Goal: Information Seeking & Learning: Compare options

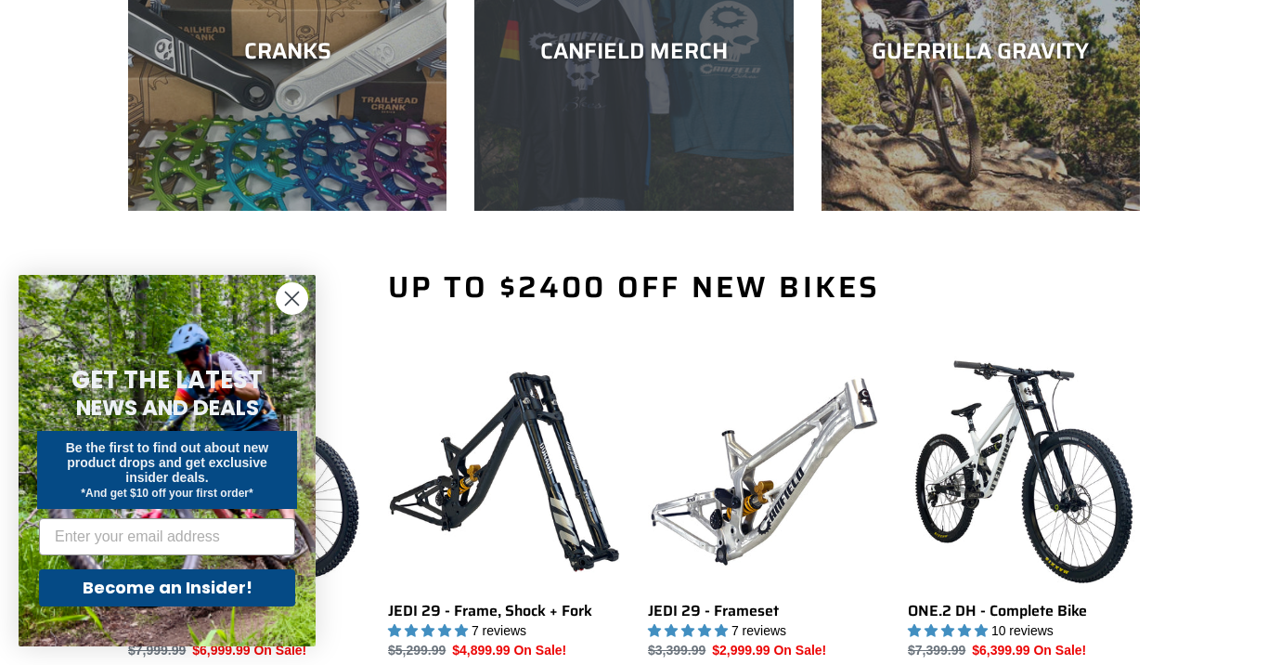
scroll to position [994, 0]
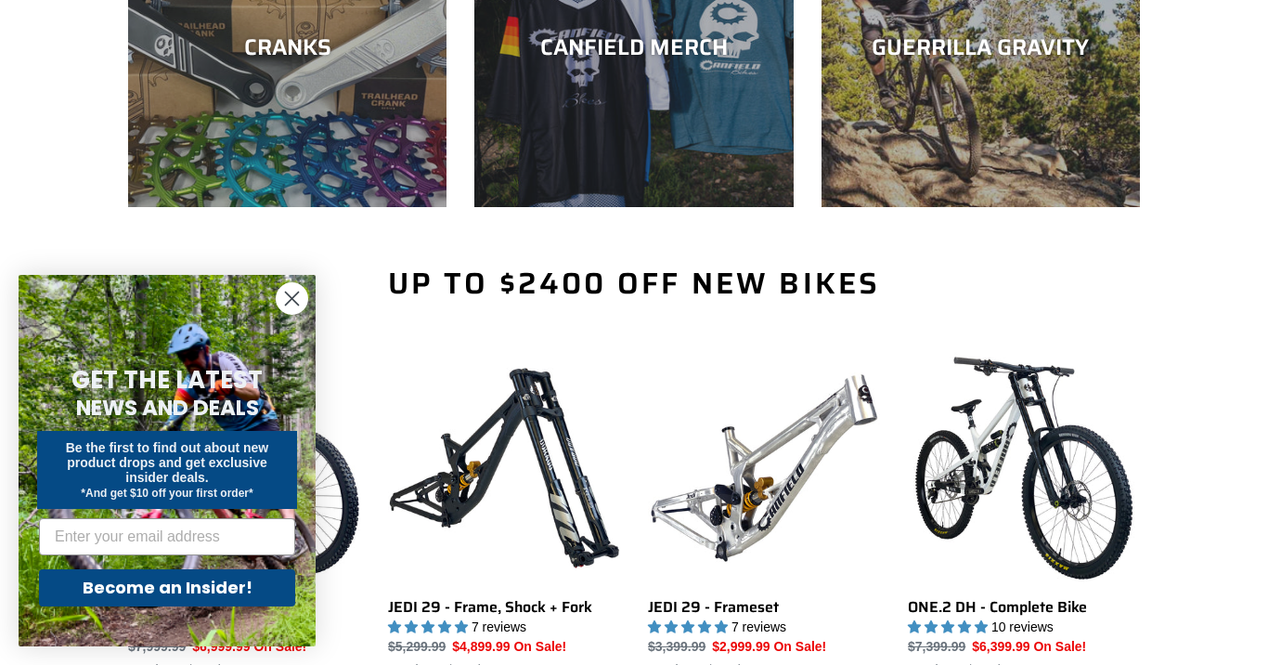
click at [291, 300] on icon "Close dialog" at bounding box center [292, 298] width 13 height 13
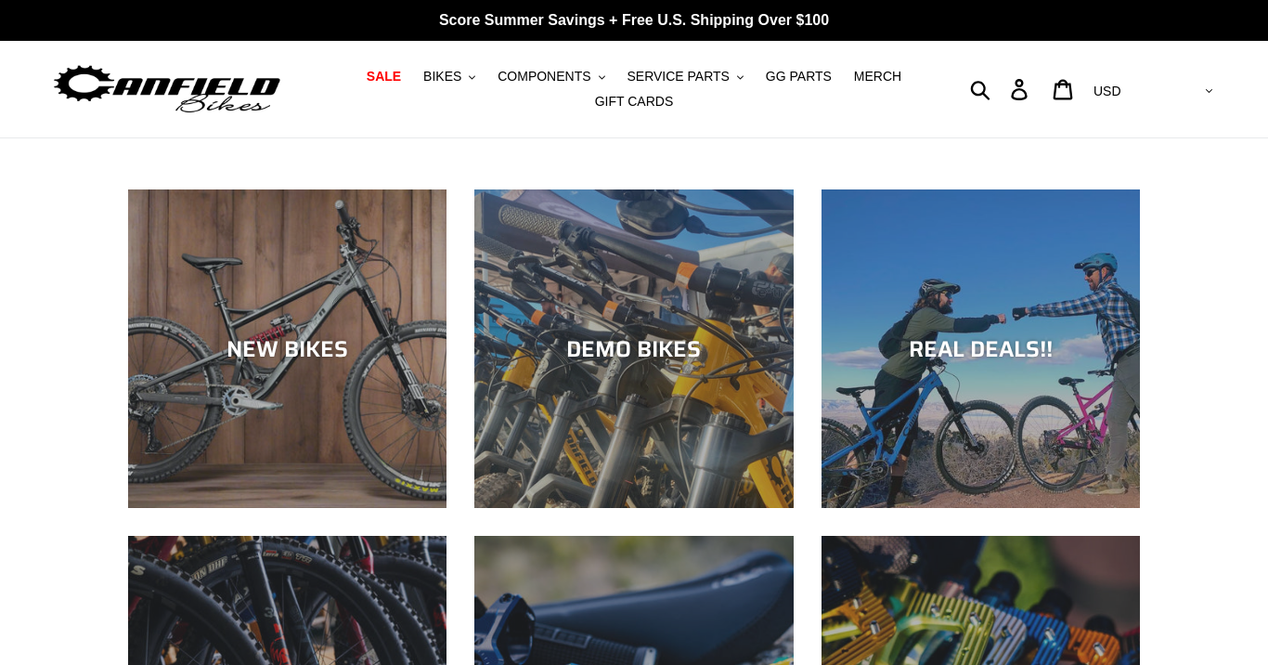
scroll to position [0, 0]
click at [456, 76] on span "BIKES" at bounding box center [442, 77] width 38 height 16
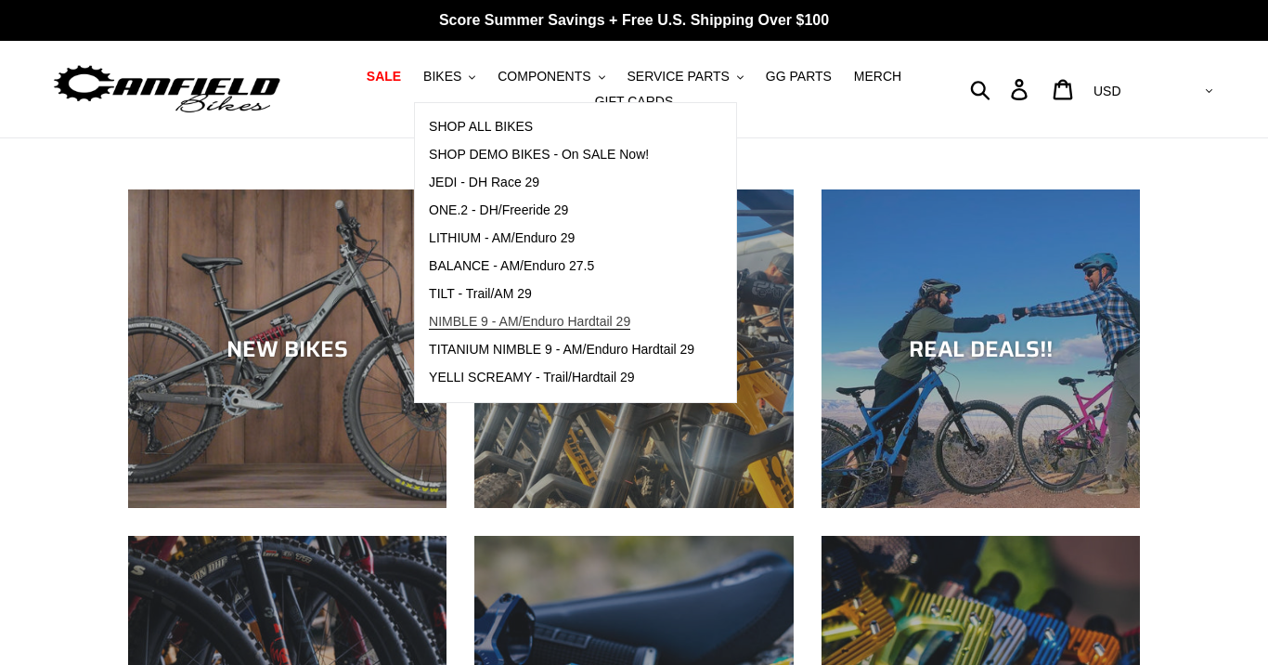
click at [467, 321] on span "NIMBLE 9 - AM/Enduro Hardtail 29" at bounding box center [529, 322] width 201 height 16
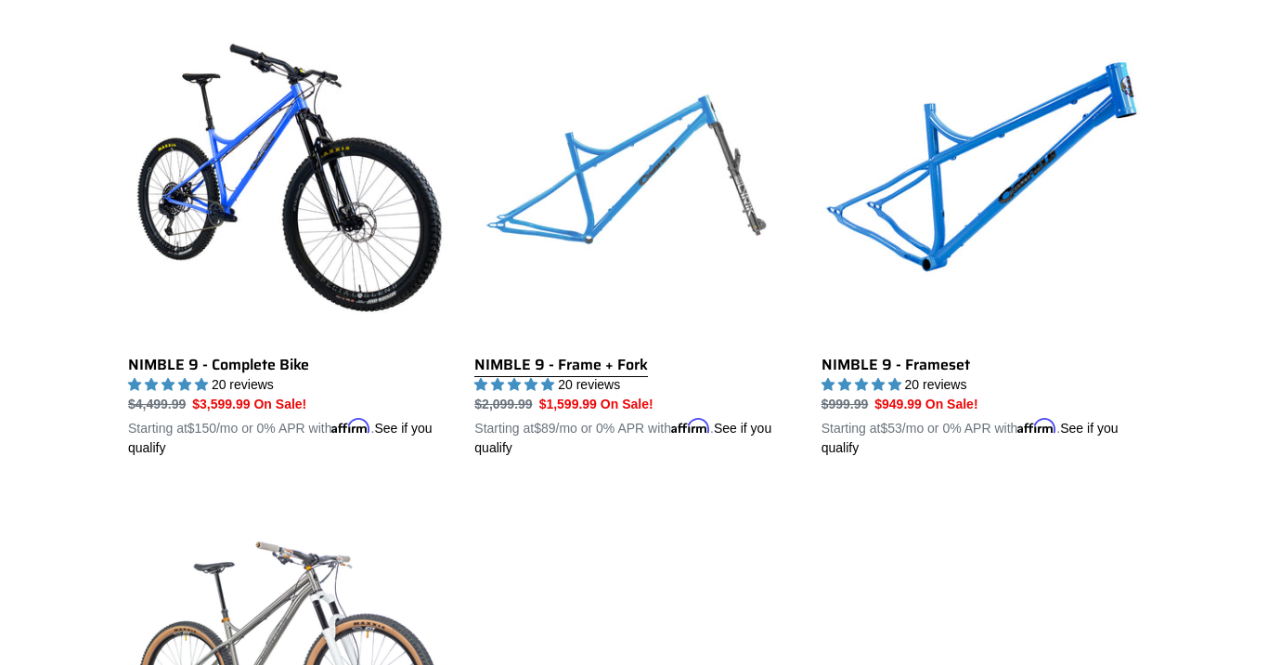
scroll to position [539, 0]
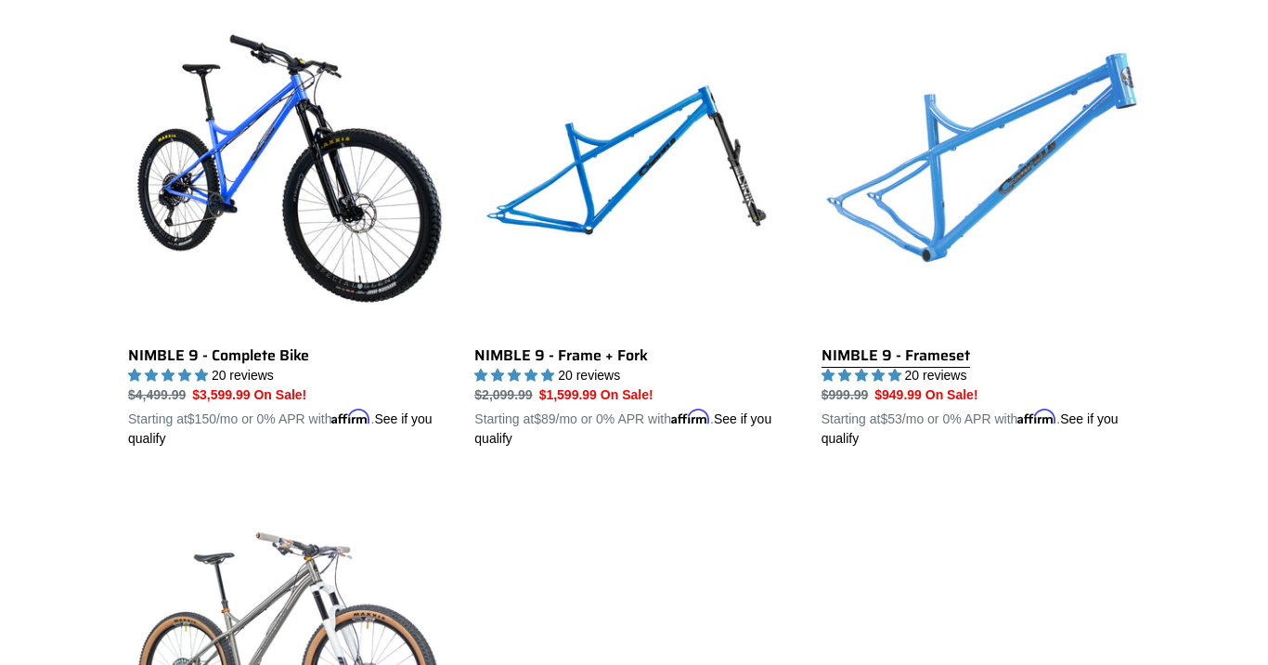
click at [952, 229] on link "NIMBLE 9 - Frameset" at bounding box center [981, 231] width 318 height 434
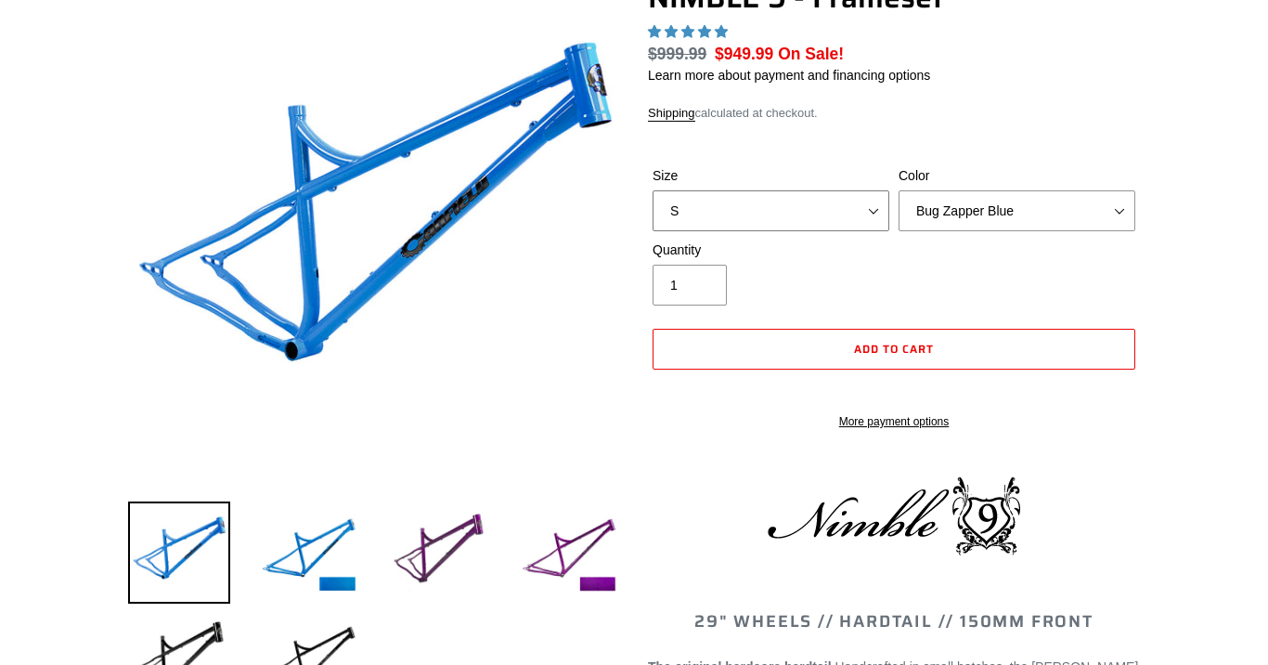
scroll to position [210, 0]
select select "highest-rating"
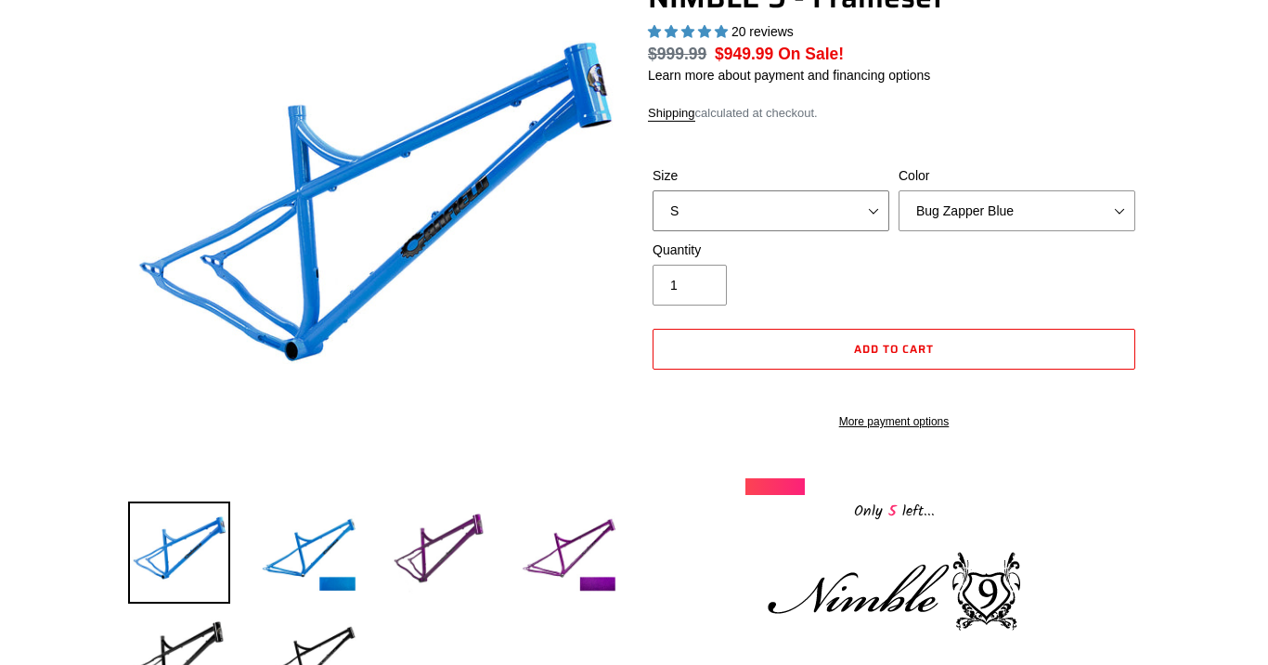
select select "L"
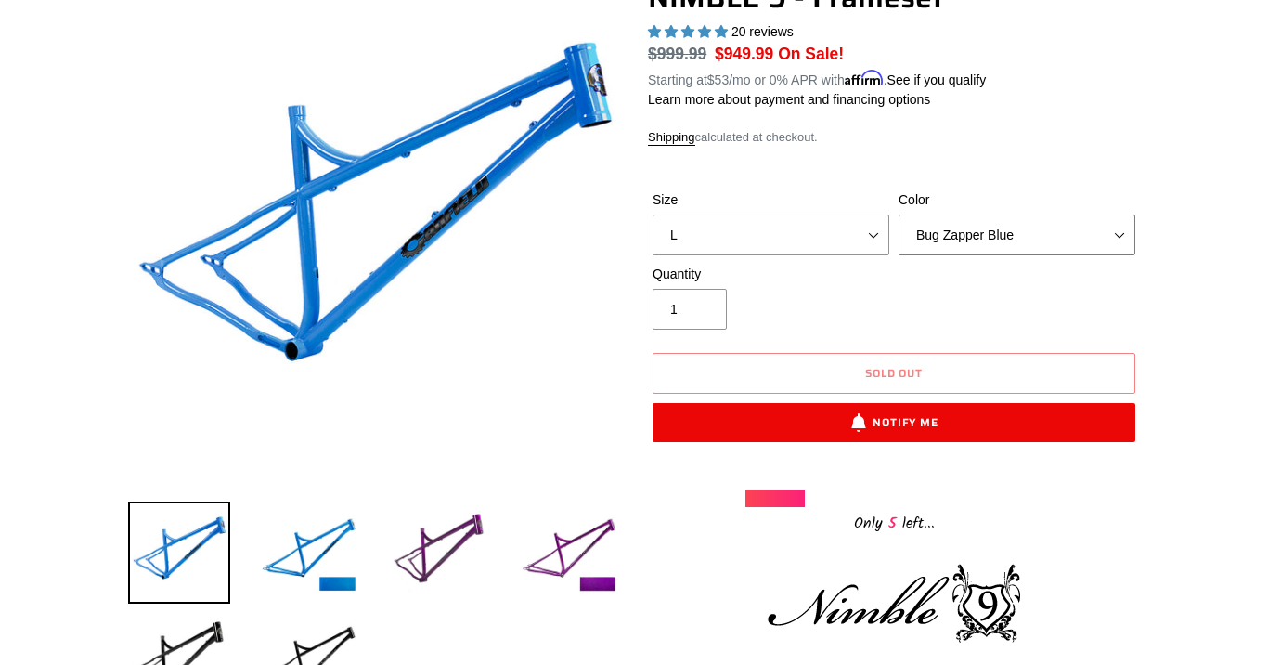
select select "Galaxy Black"
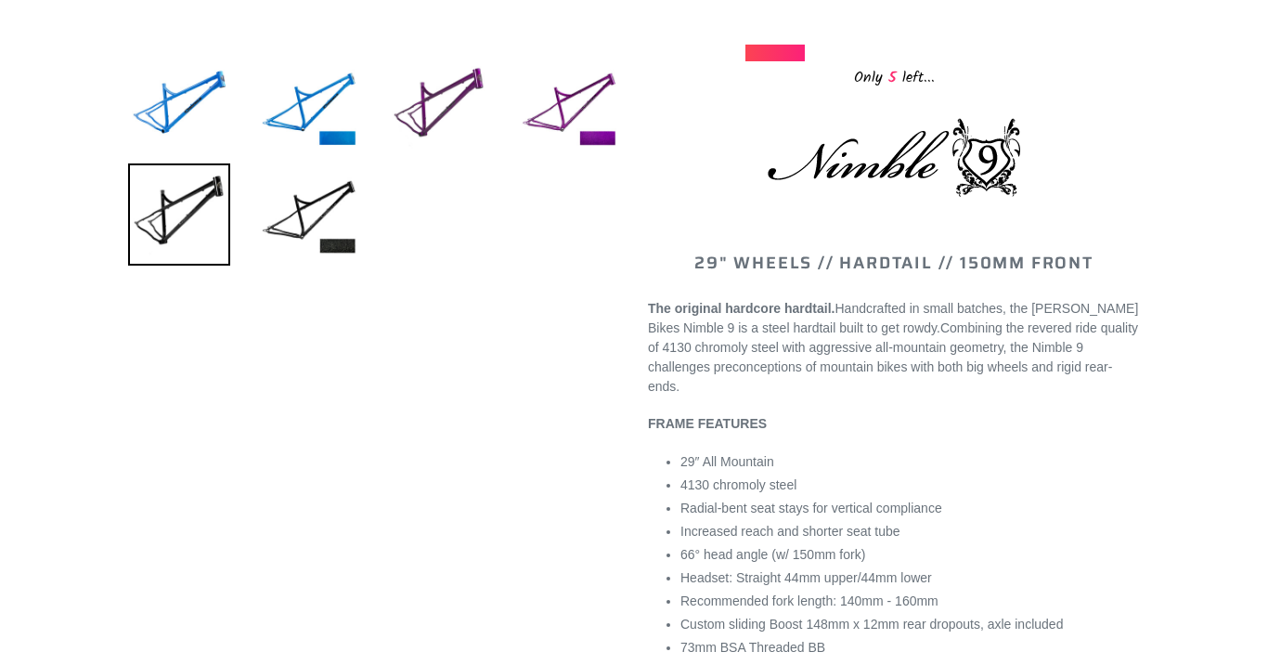
scroll to position [657, 0]
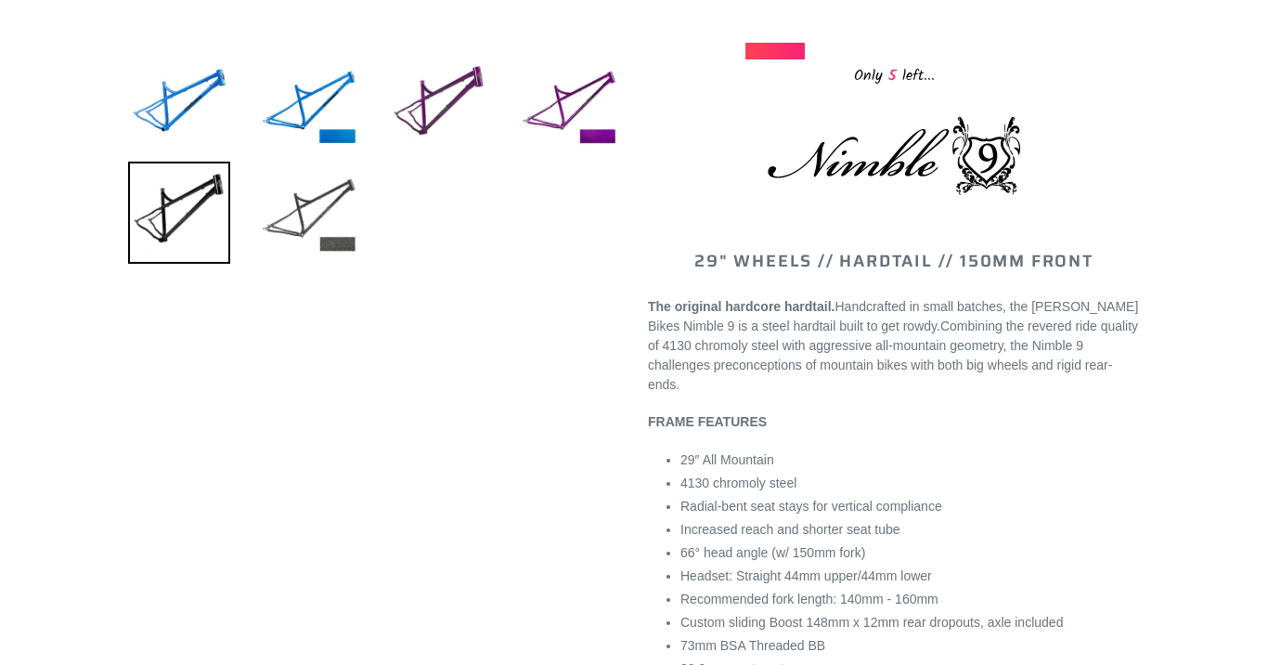
click at [308, 211] on img at bounding box center [309, 213] width 102 height 102
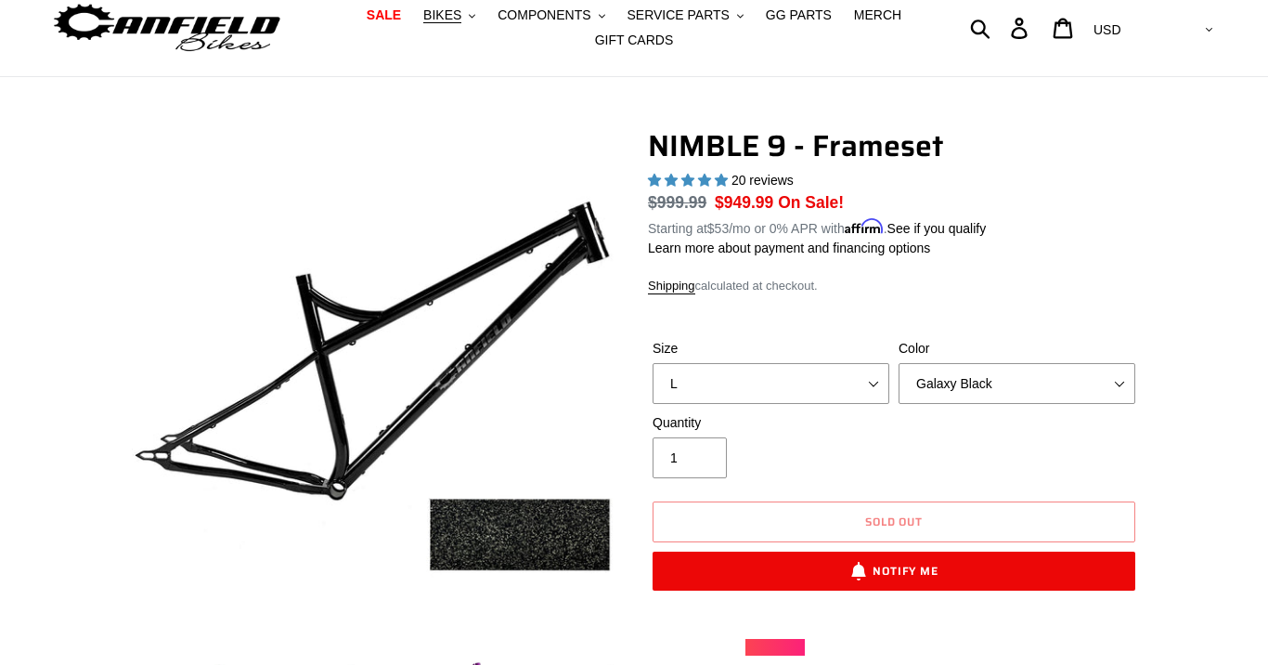
scroll to position [55, 0]
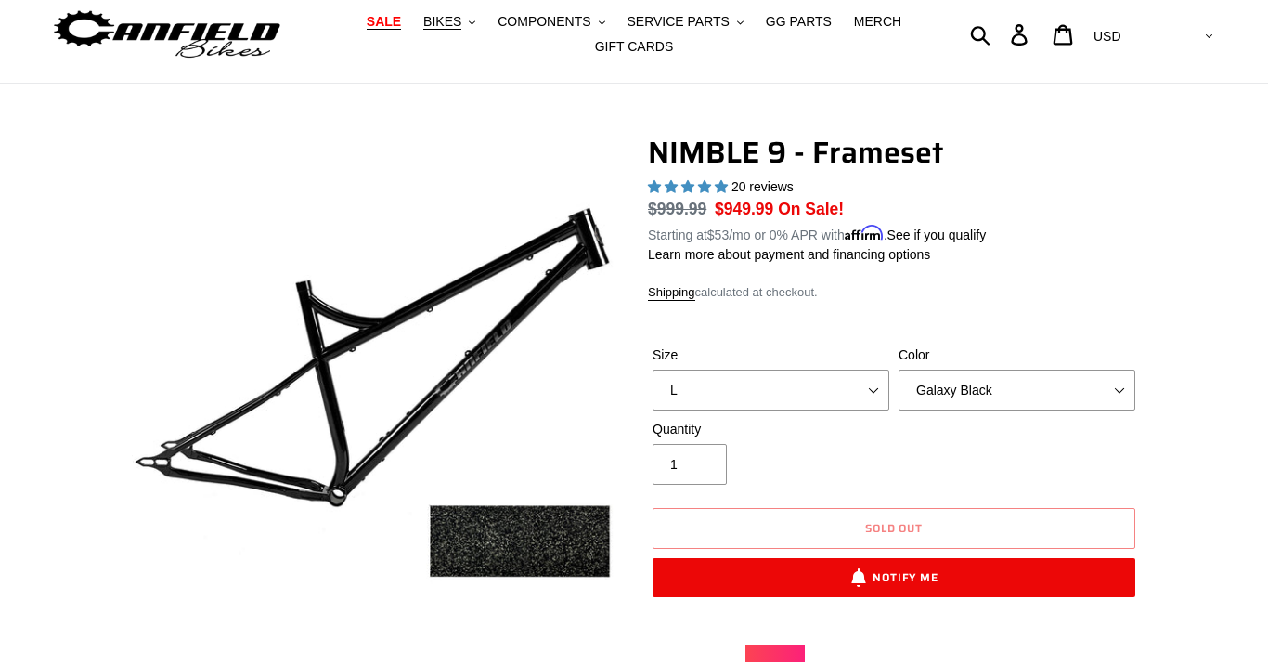
click at [391, 23] on span "SALE" at bounding box center [384, 22] width 34 height 16
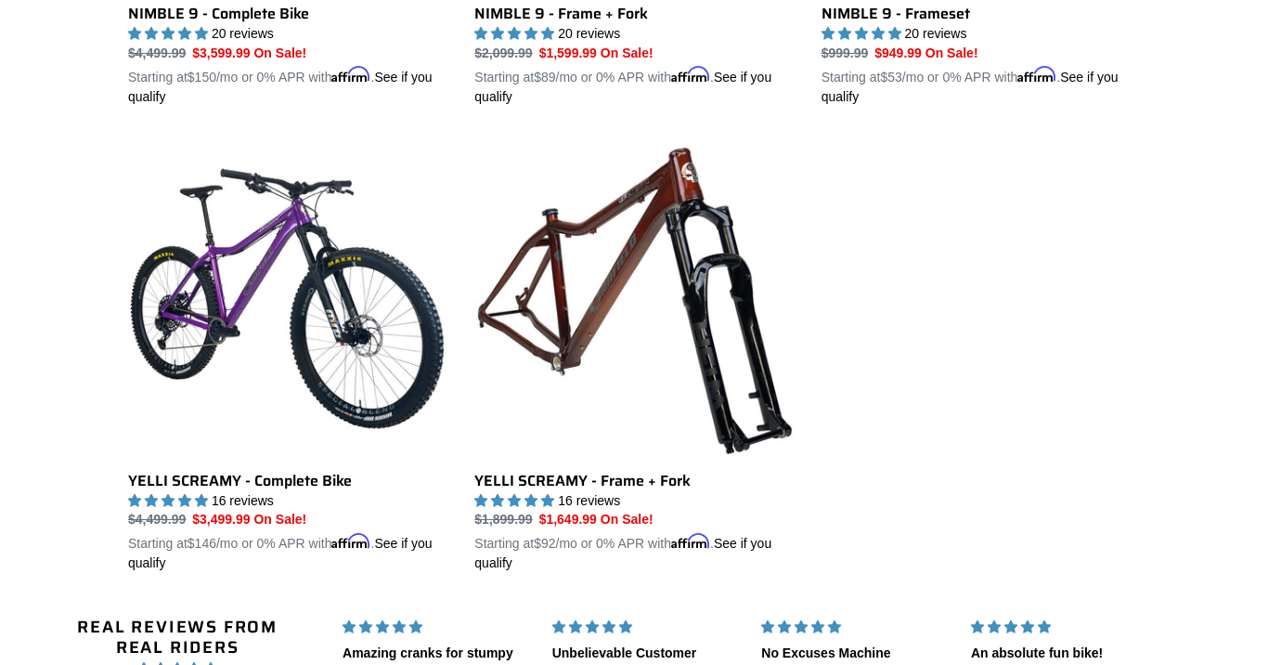
scroll to position [3217, 0]
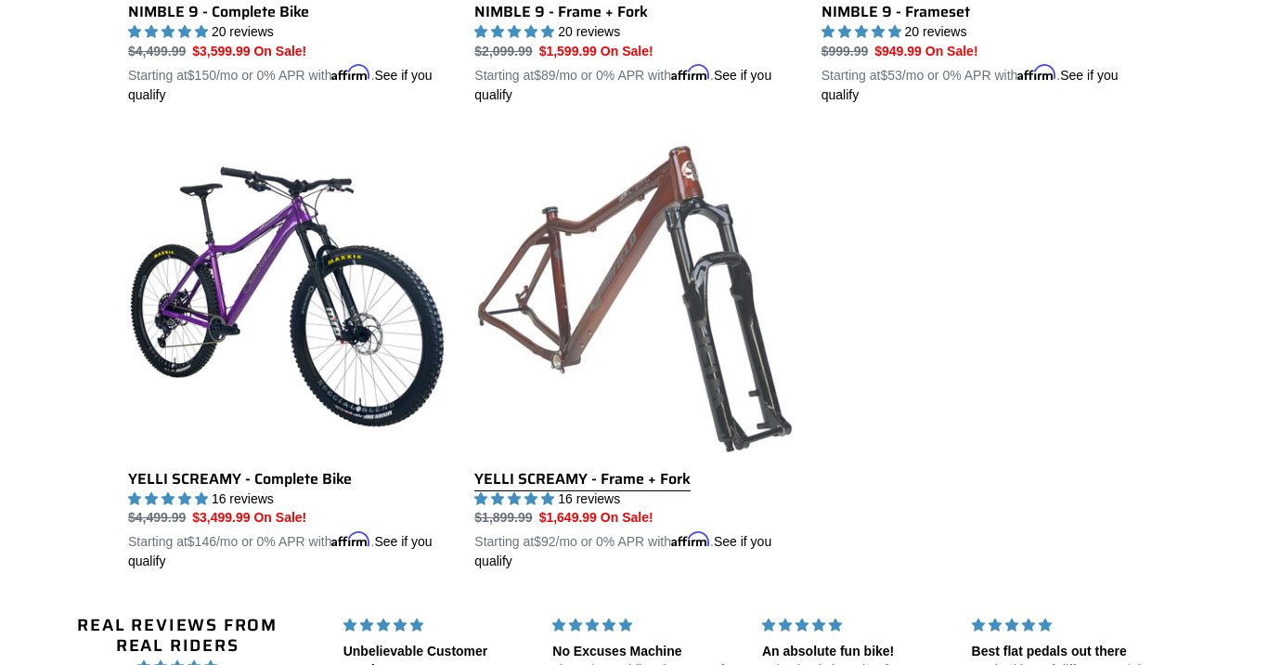
click at [565, 323] on link "YELLI SCREAMY - Frame + Fork" at bounding box center [633, 354] width 318 height 434
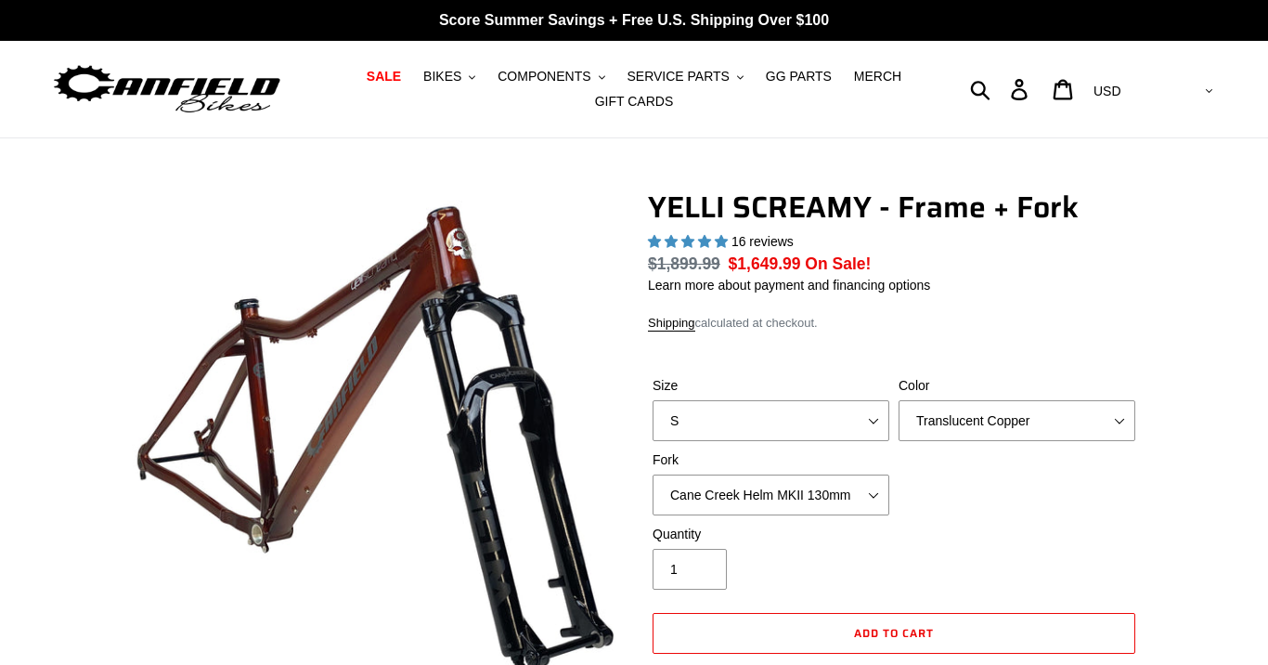
select select "highest-rating"
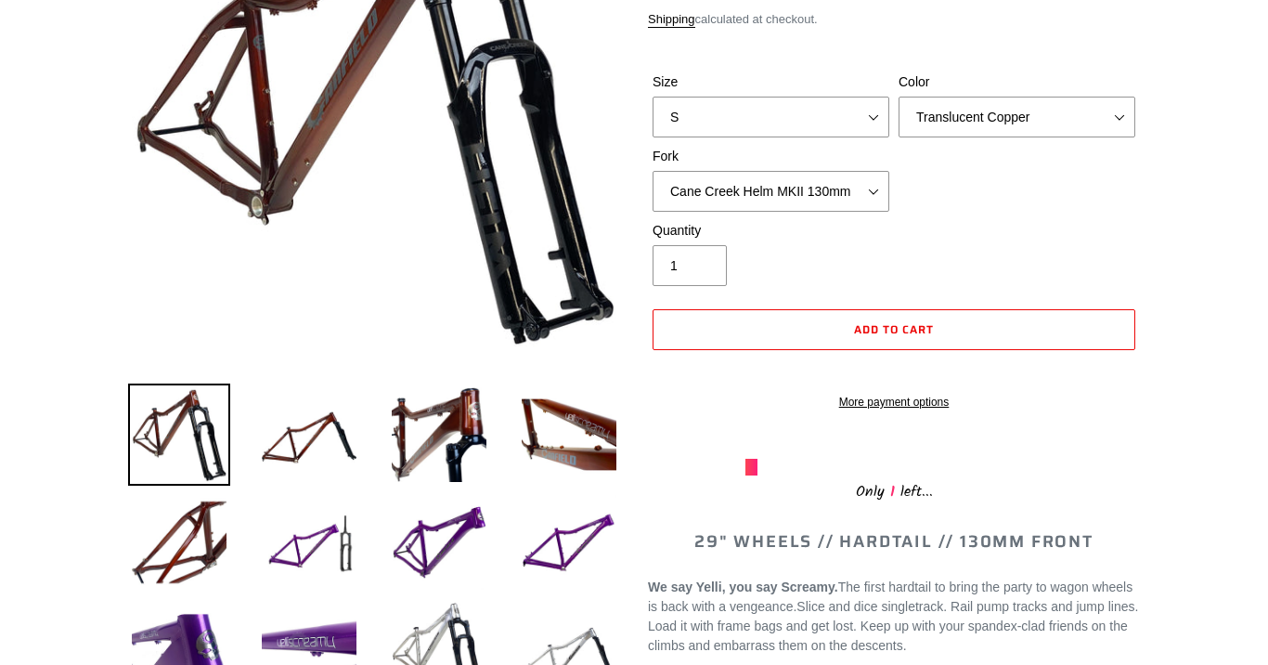
scroll to position [329, 0]
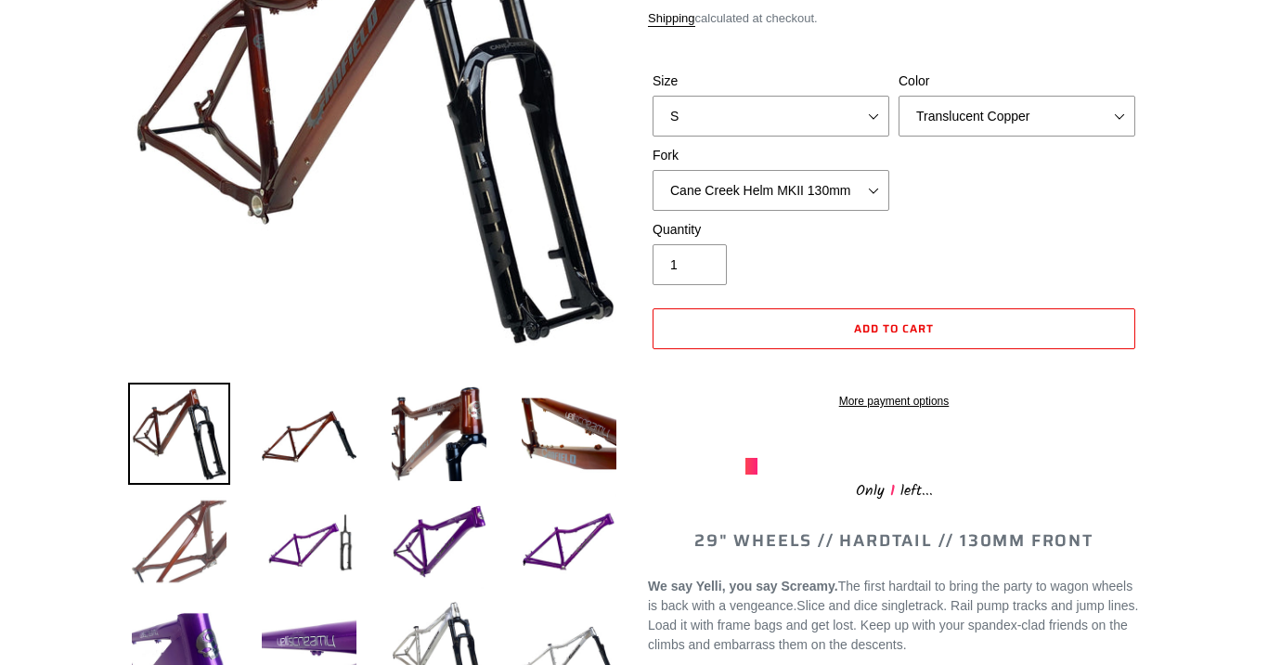
click at [188, 548] on img at bounding box center [179, 541] width 102 height 102
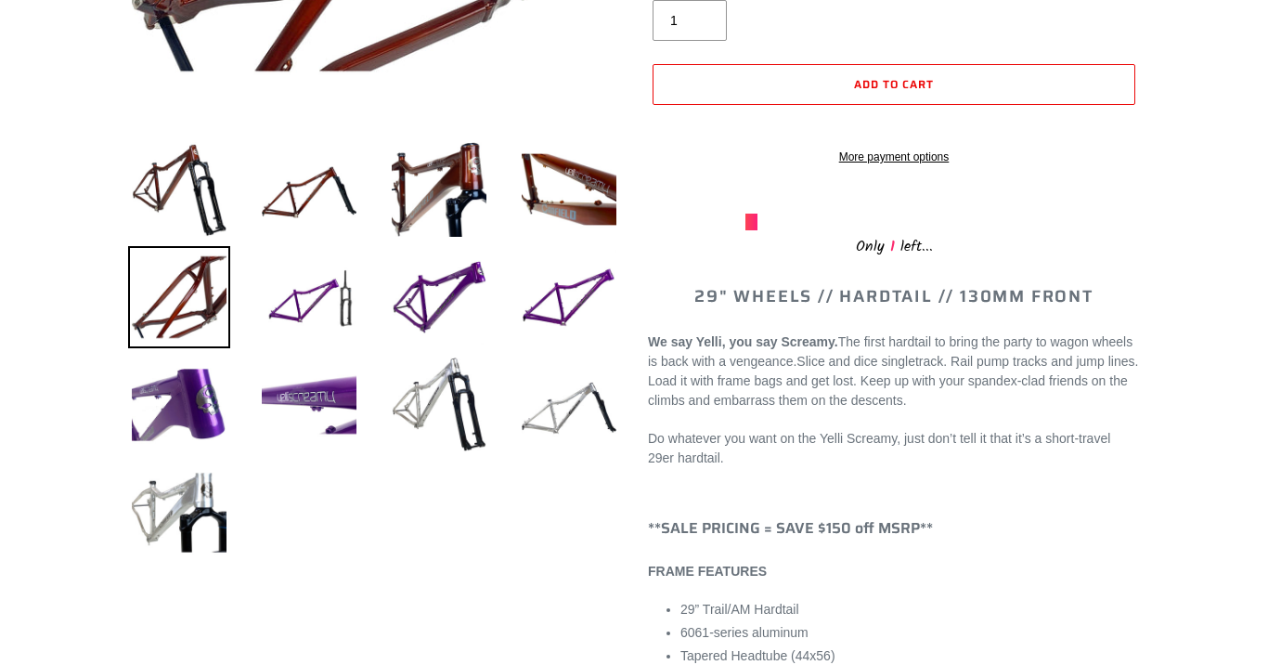
scroll to position [479, 0]
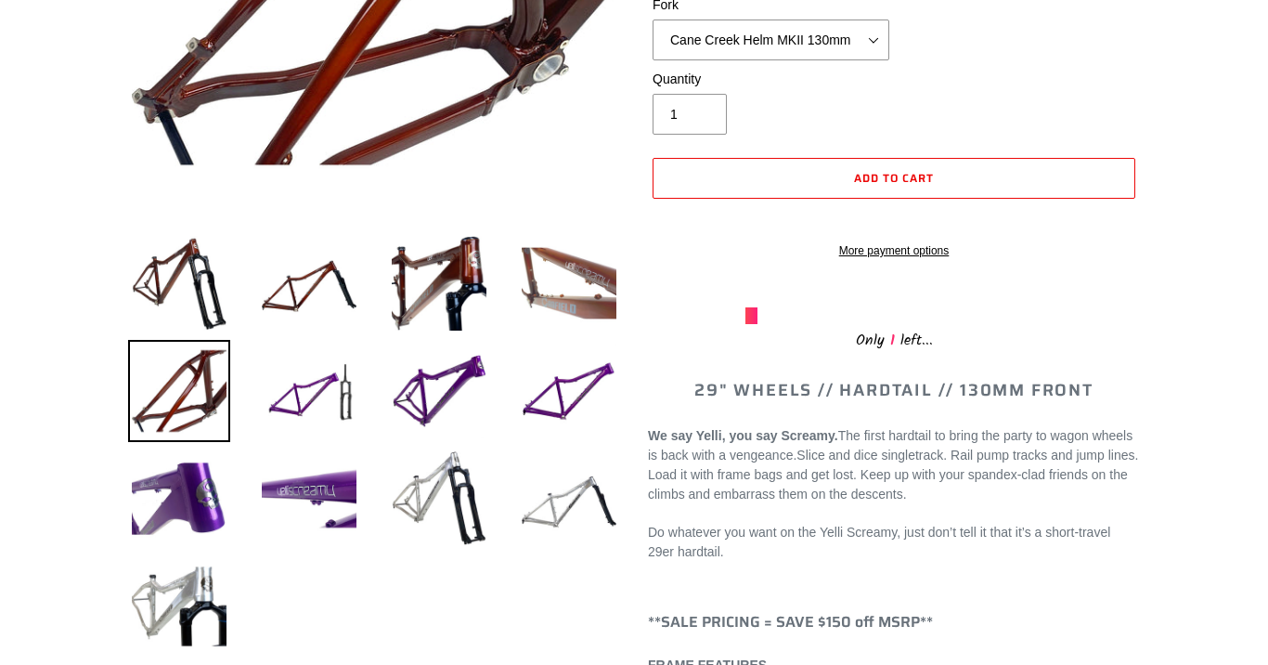
click at [592, 306] on img at bounding box center [569, 283] width 102 height 102
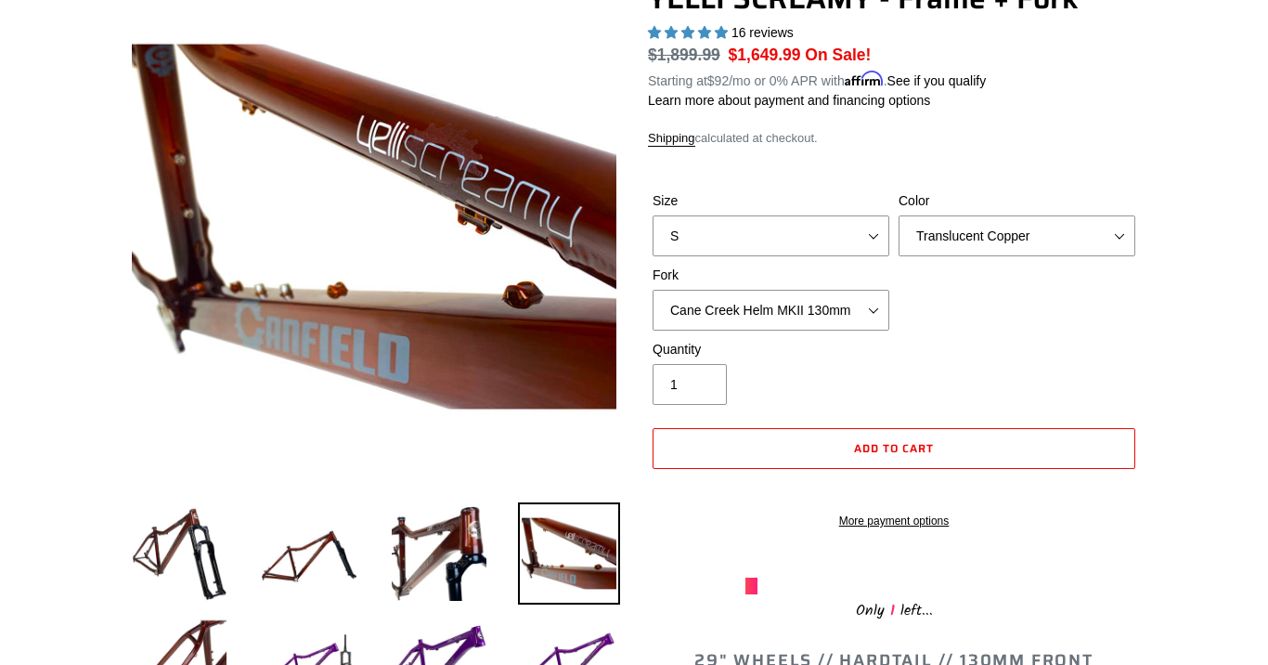
scroll to position [194, 0]
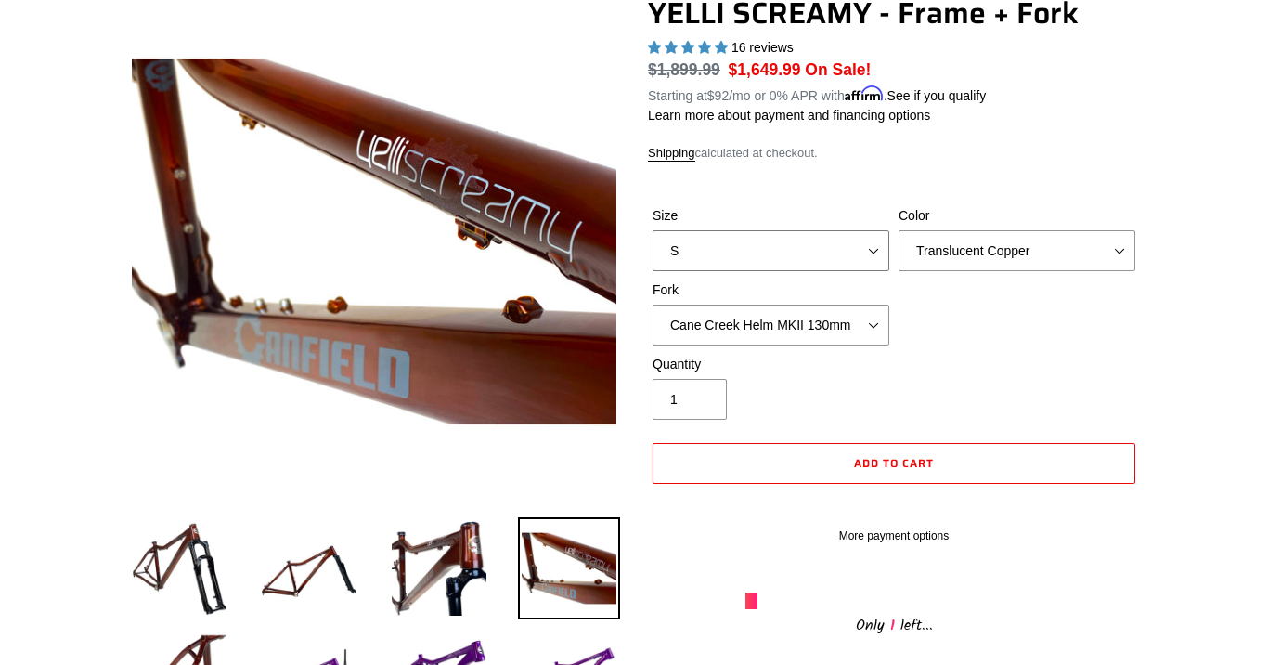
select select "M"
select select "Raw"
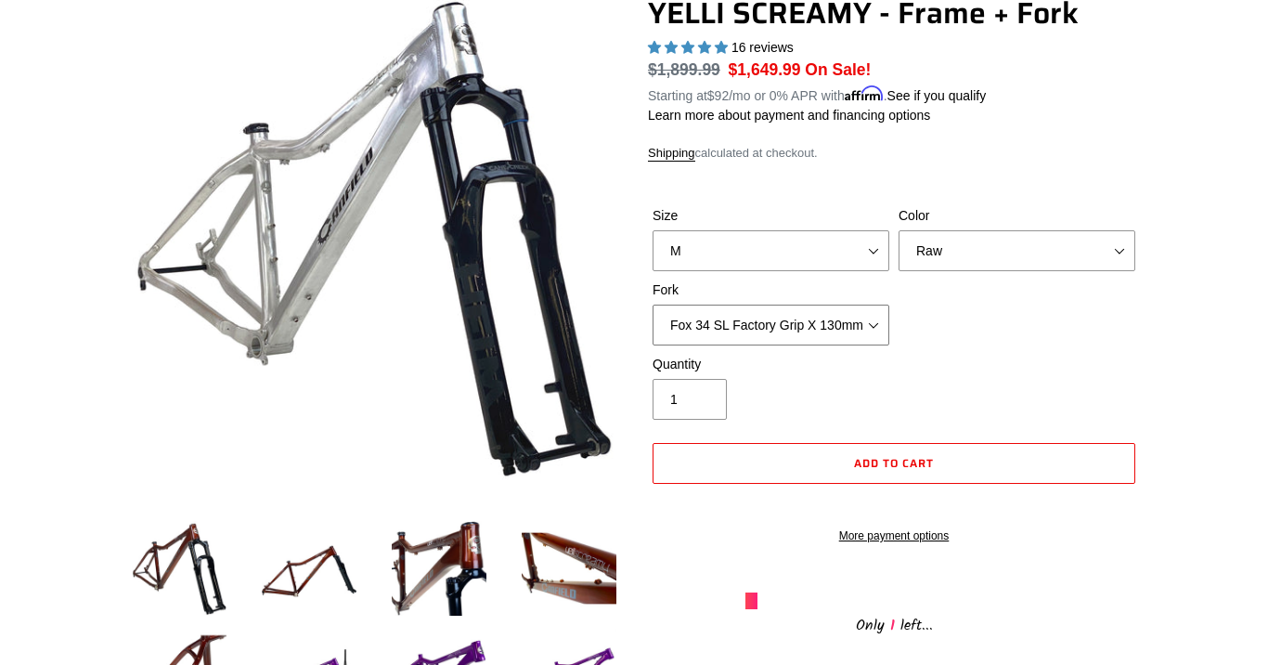
select select "Cane Creek Helm MKII 130mm"
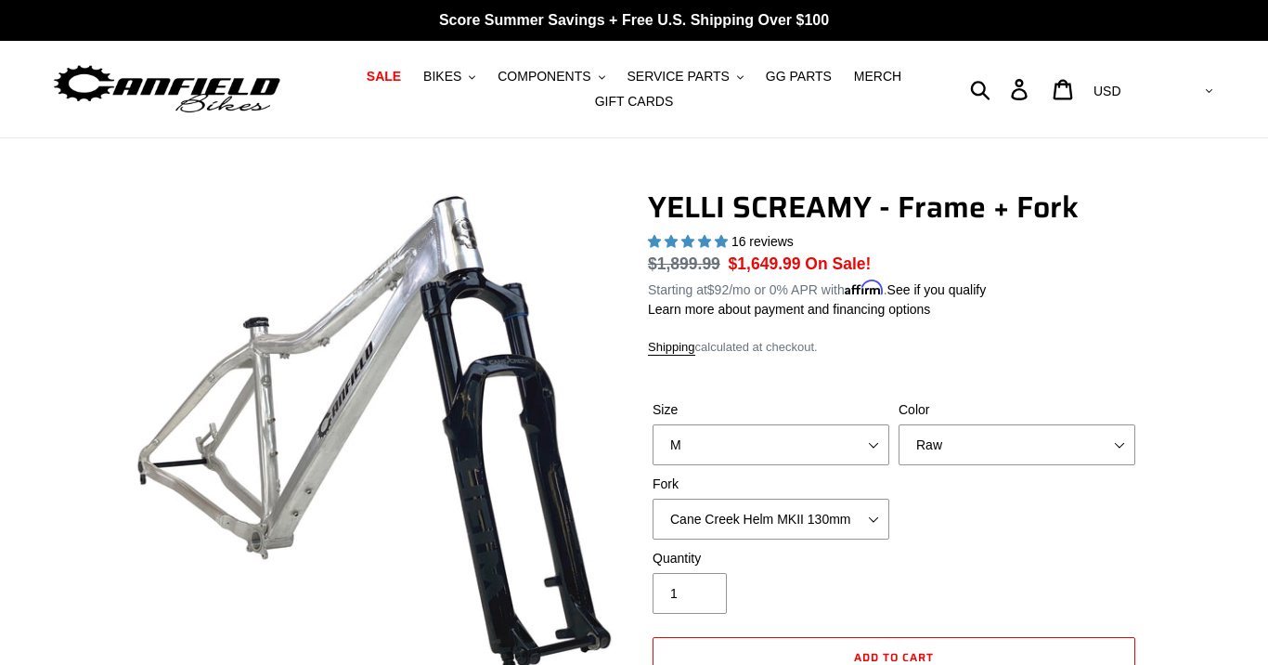
click at [391, 50] on nav "SALE BIKES .cls-1{fill:#231f20} SHOP ALL BIKES SHOP DEMO BIKES - On SALE Now! J…" at bounding box center [634, 89] width 583 height 97
click at [388, 74] on span "SALE" at bounding box center [384, 77] width 34 height 16
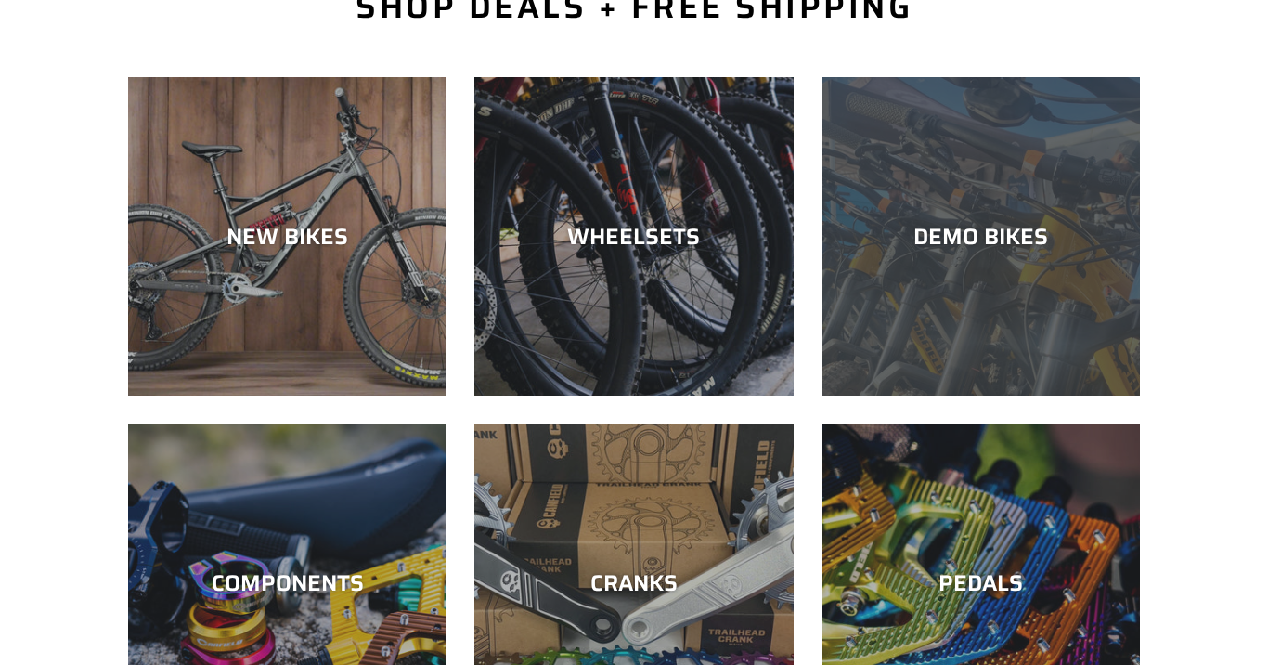
click at [930, 249] on div "DEMO BIKES" at bounding box center [981, 236] width 318 height 27
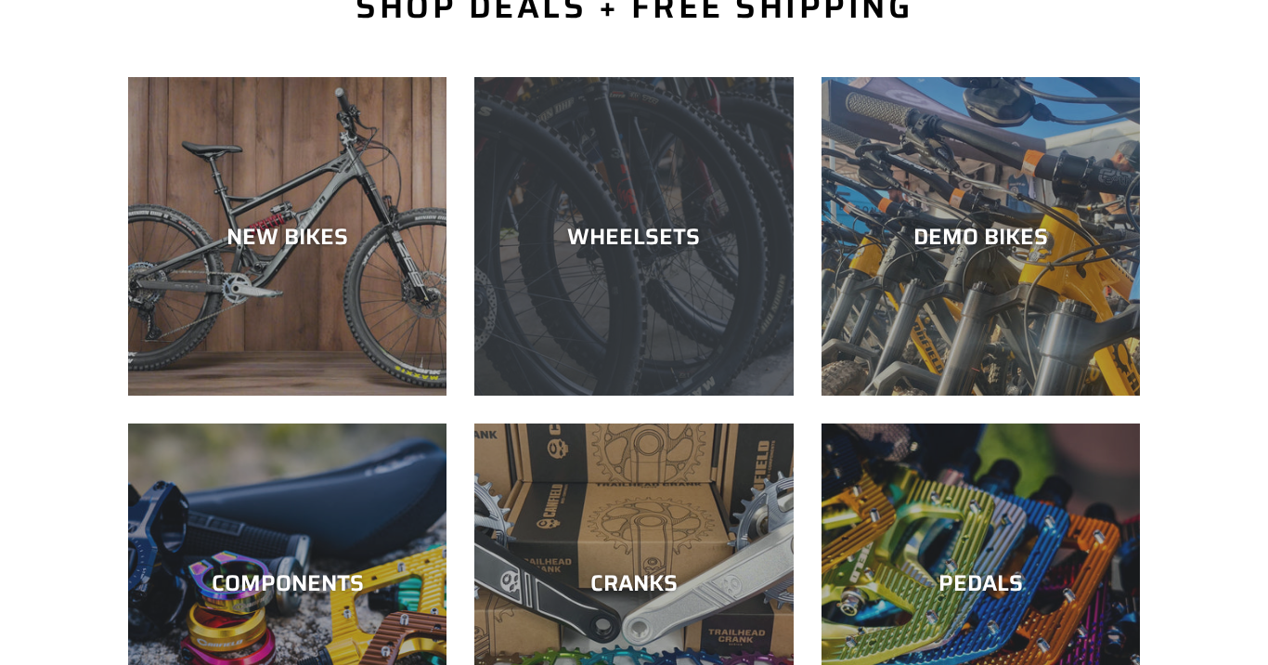
click at [632, 241] on div "WHEELSETS" at bounding box center [633, 236] width 318 height 27
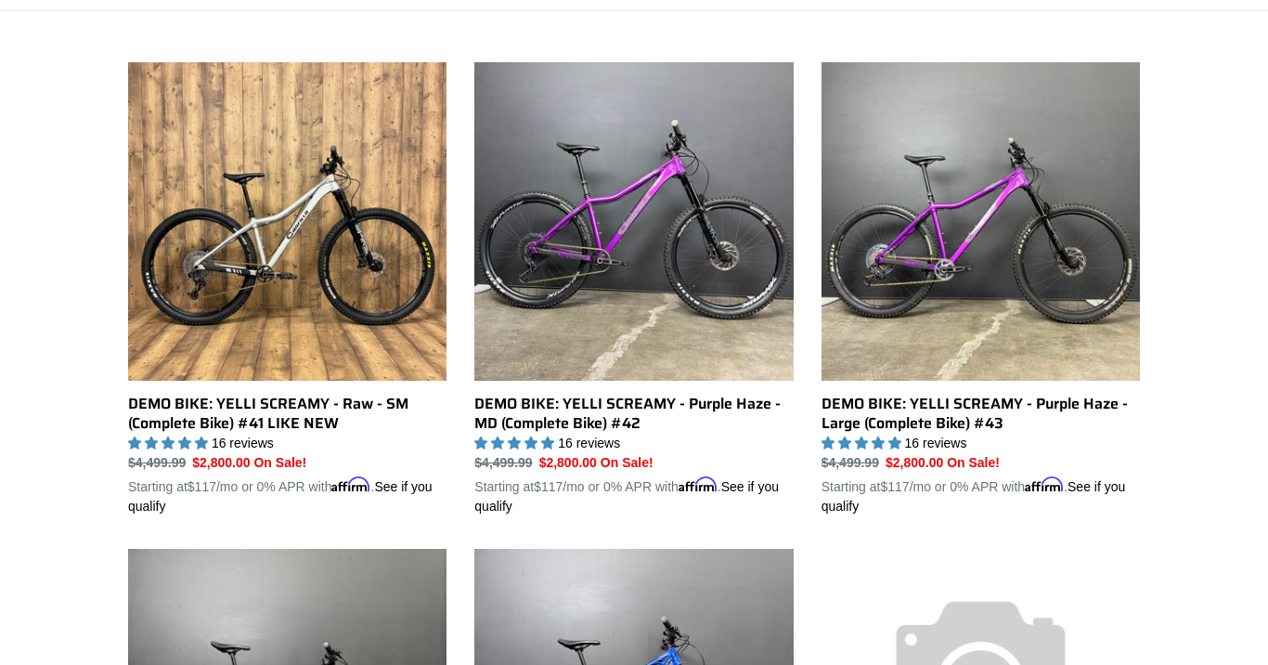
scroll to position [430, 0]
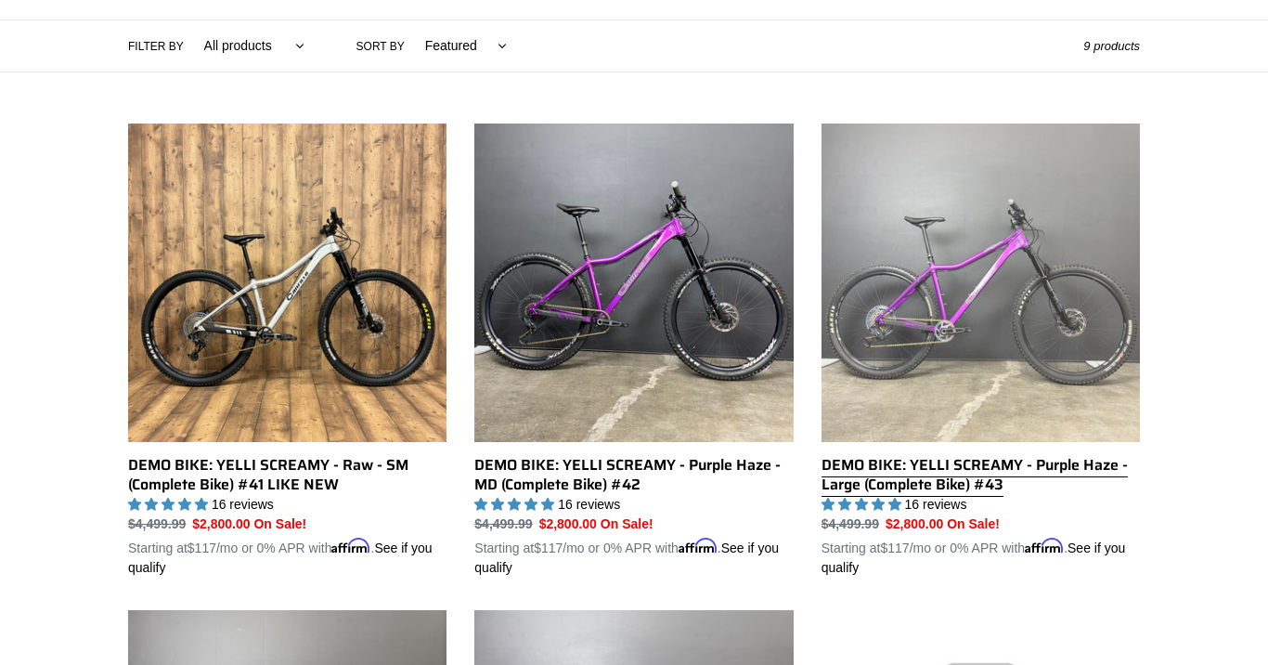
click at [946, 330] on link "DEMO BIKE: YELLI SCREAMY - Purple Haze - Large (Complete Bike) #43" at bounding box center [981, 350] width 318 height 454
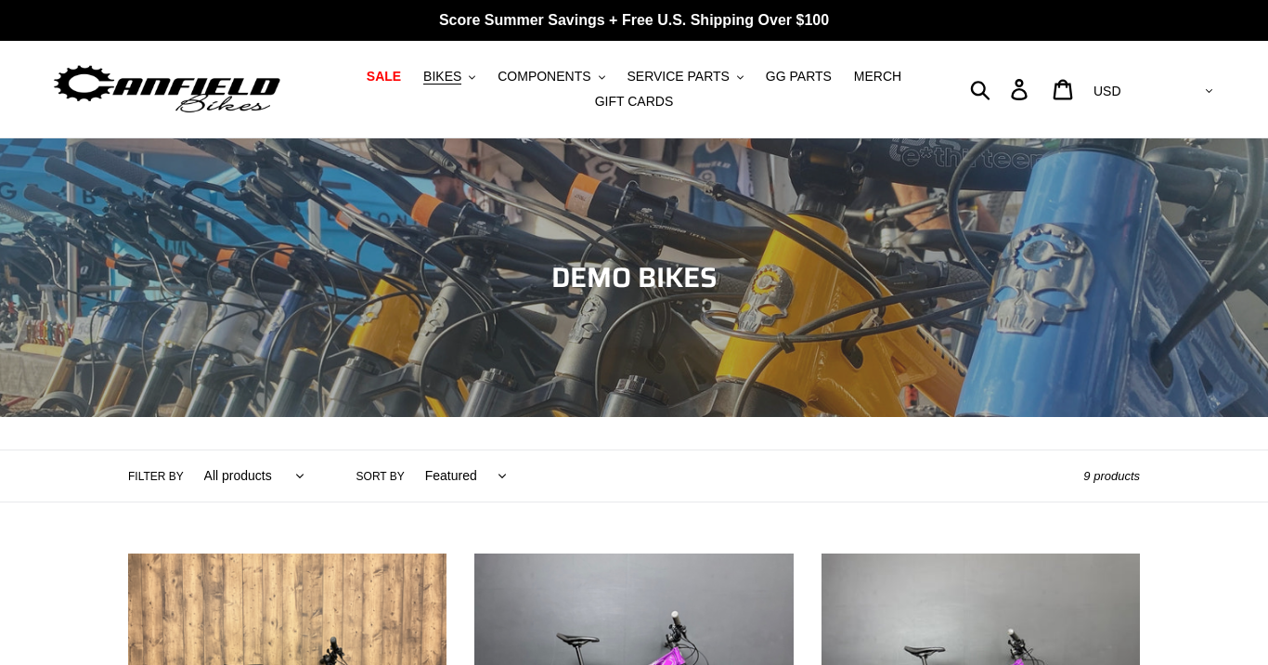
scroll to position [0, 0]
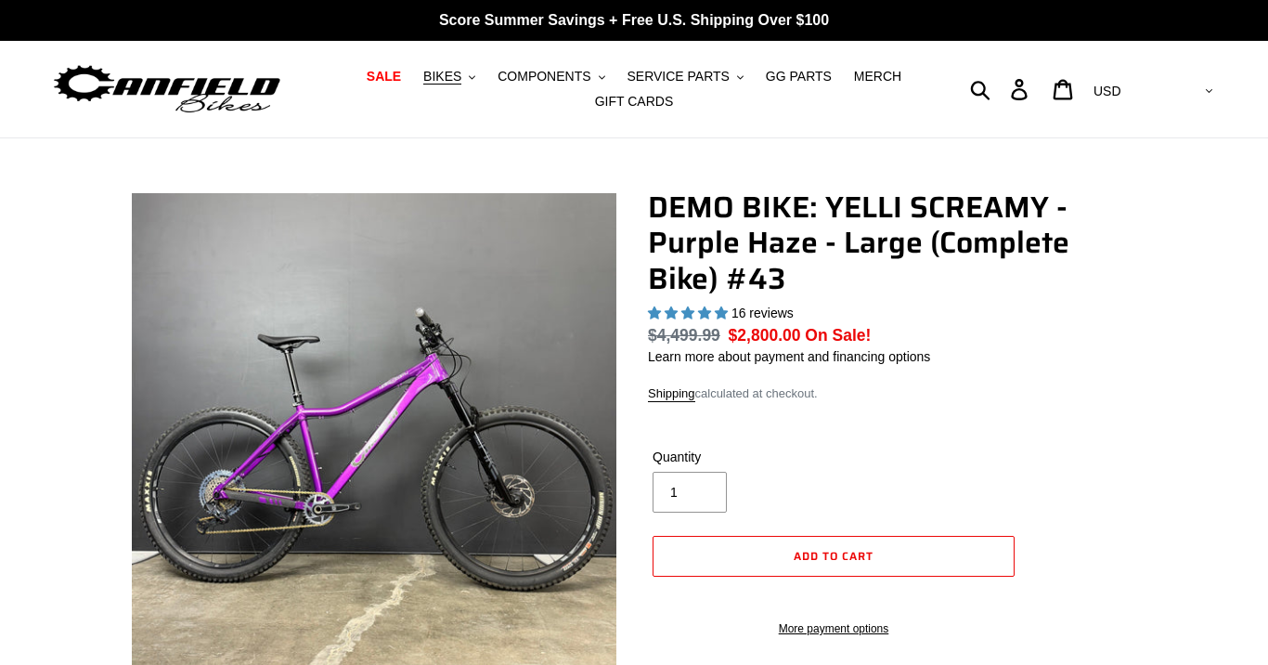
select select "highest-rating"
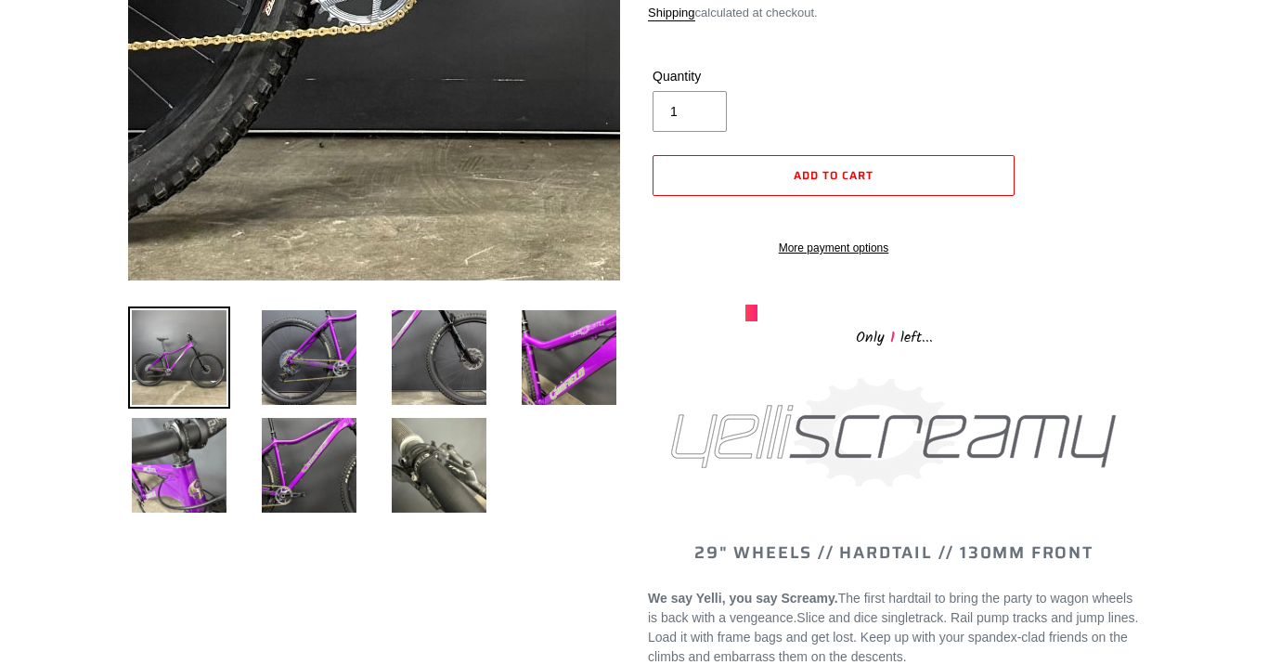
scroll to position [408, 0]
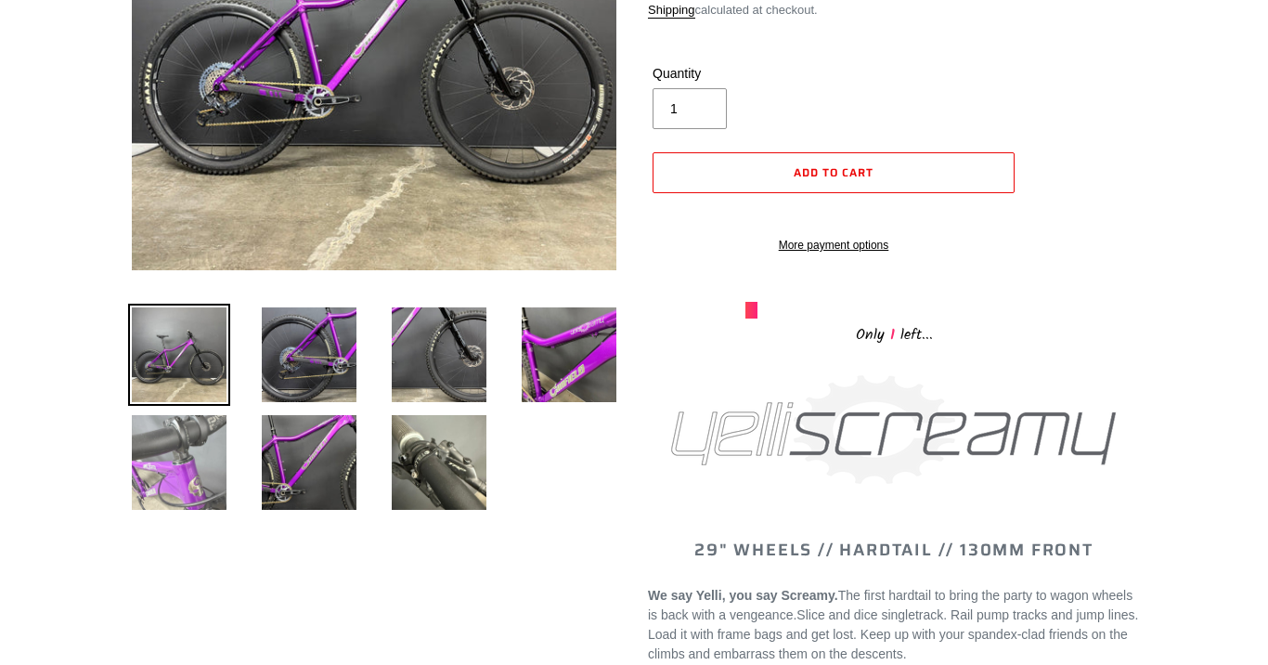
click at [184, 482] on img at bounding box center [179, 462] width 102 height 102
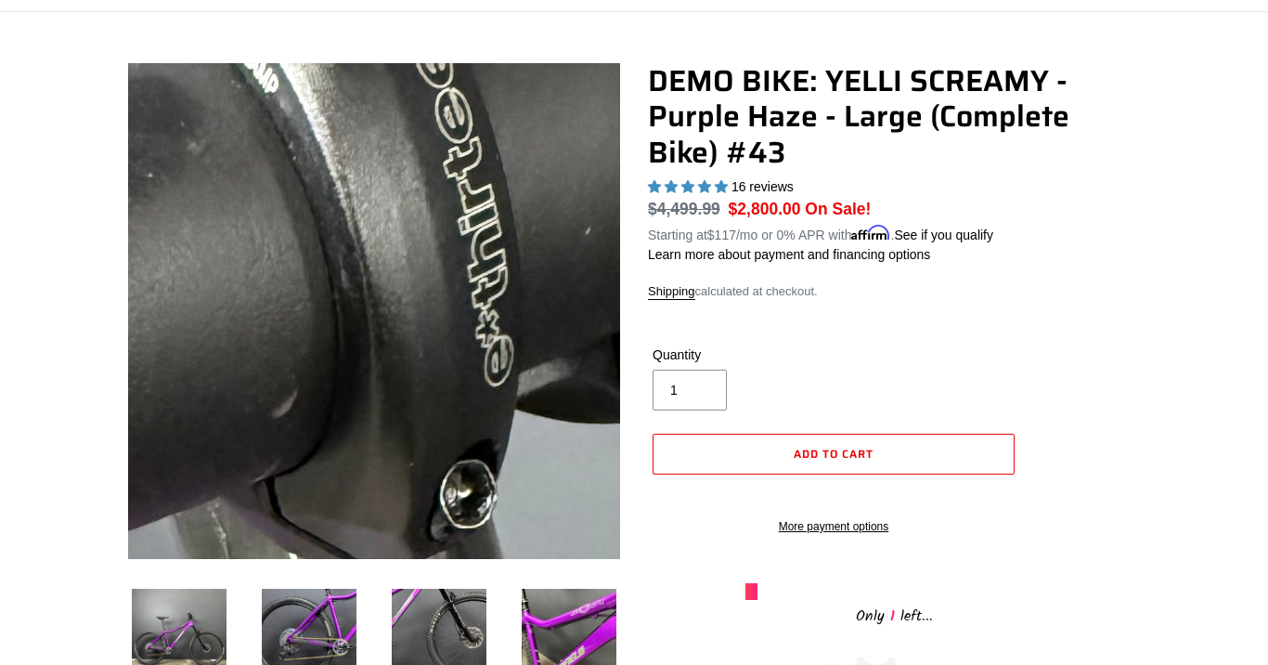
scroll to position [123, 0]
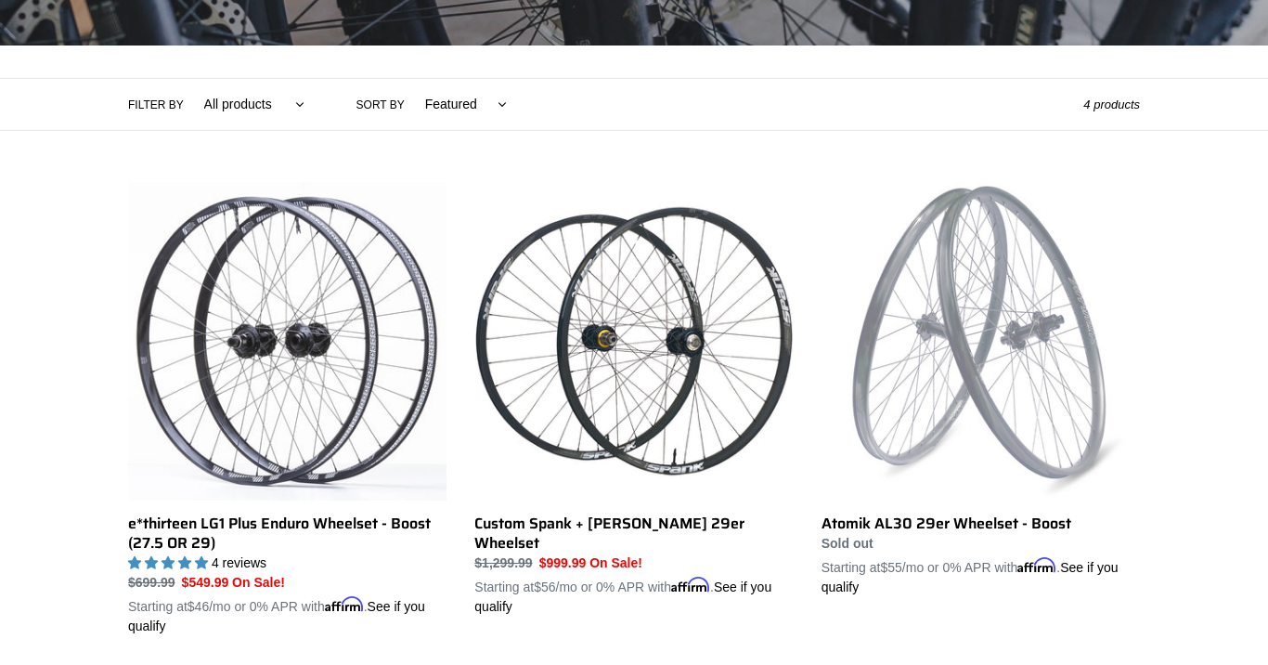
scroll to position [383, 0]
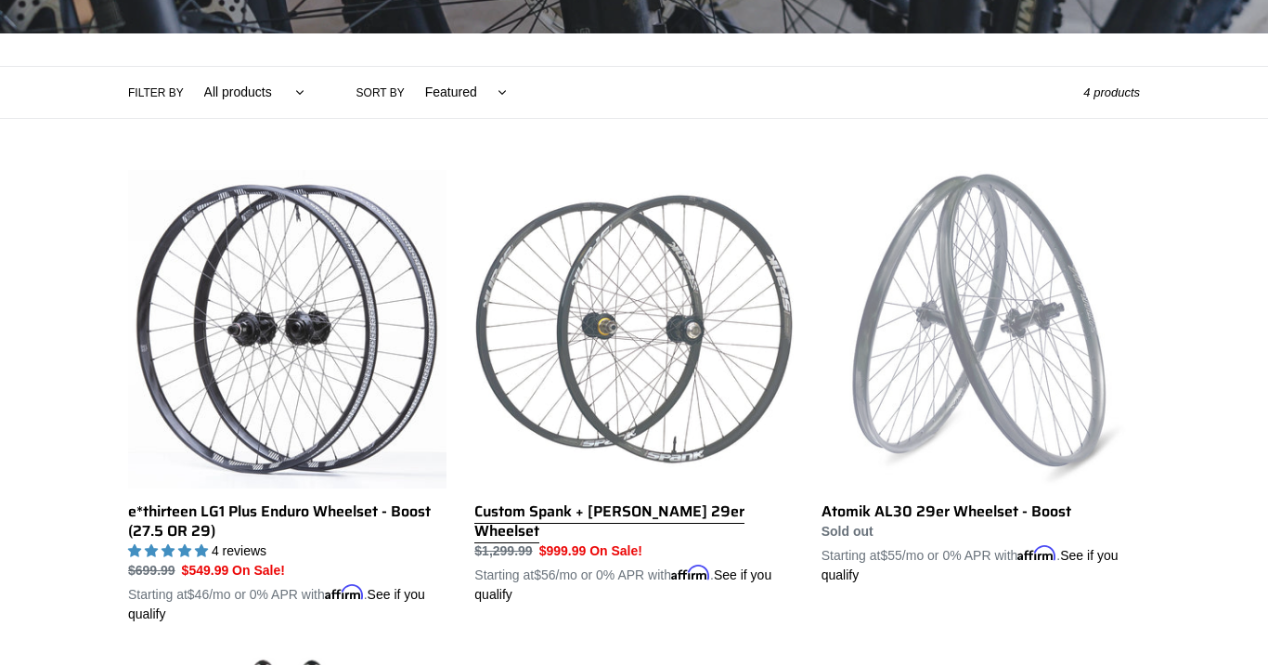
click at [581, 360] on link "Custom Spank + [PERSON_NAME] 29er Wheelset" at bounding box center [633, 387] width 318 height 434
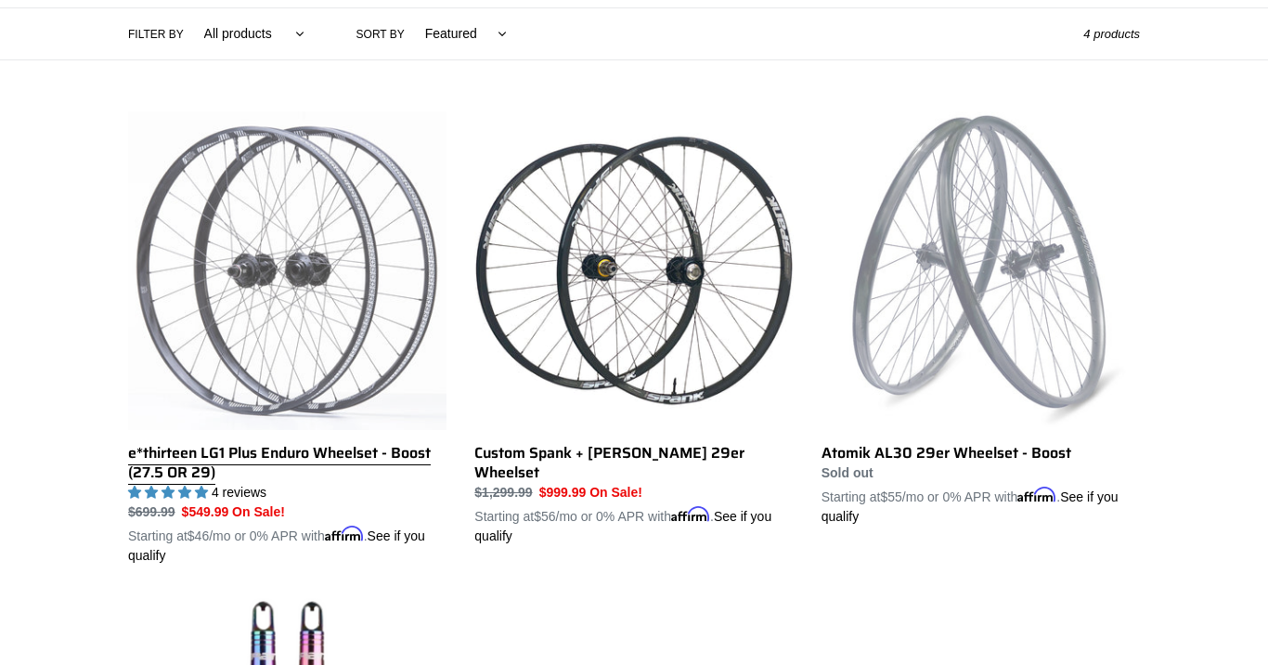
scroll to position [447, 0]
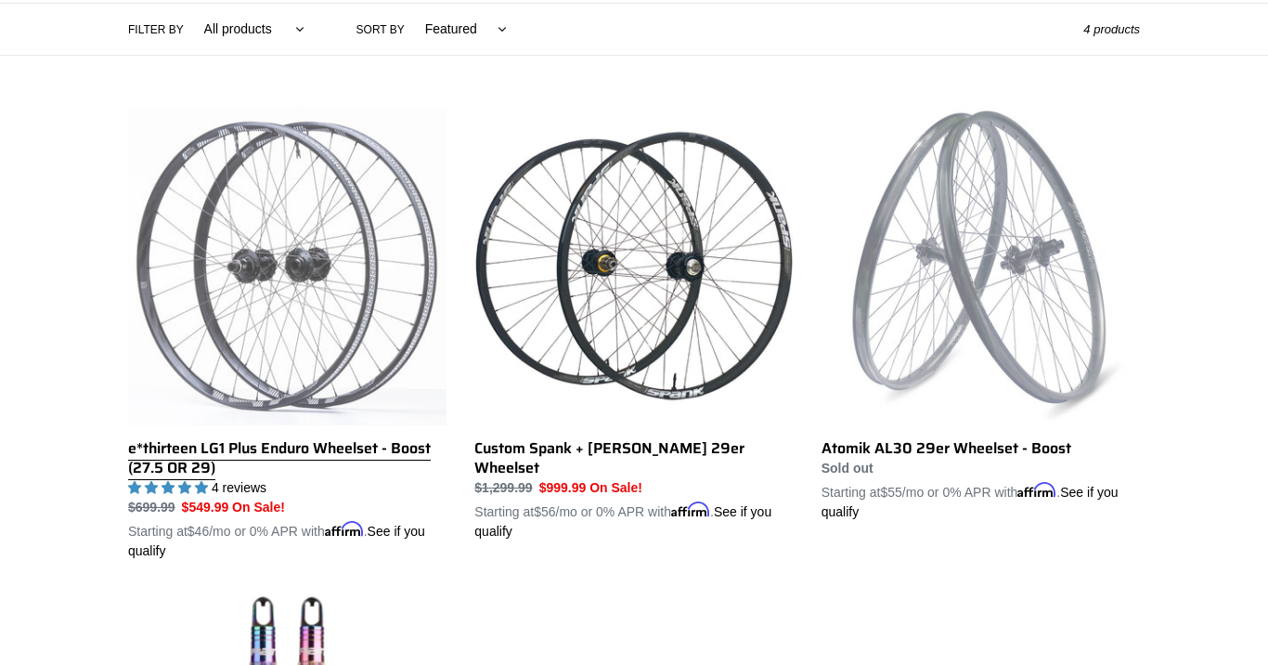
click at [346, 315] on link "e*thirteen LG1 Plus Enduro Wheelset - Boost (27.5 OR 29)" at bounding box center [287, 334] width 318 height 454
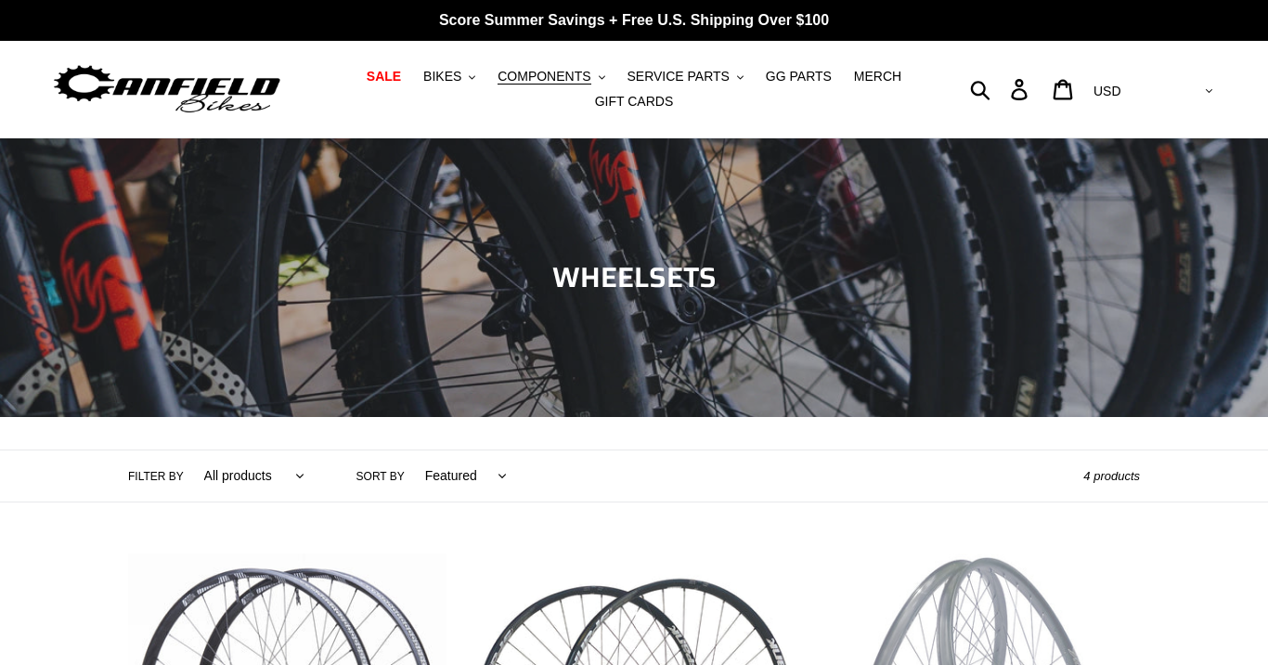
scroll to position [0, 0]
click at [394, 77] on span "SALE" at bounding box center [384, 77] width 34 height 16
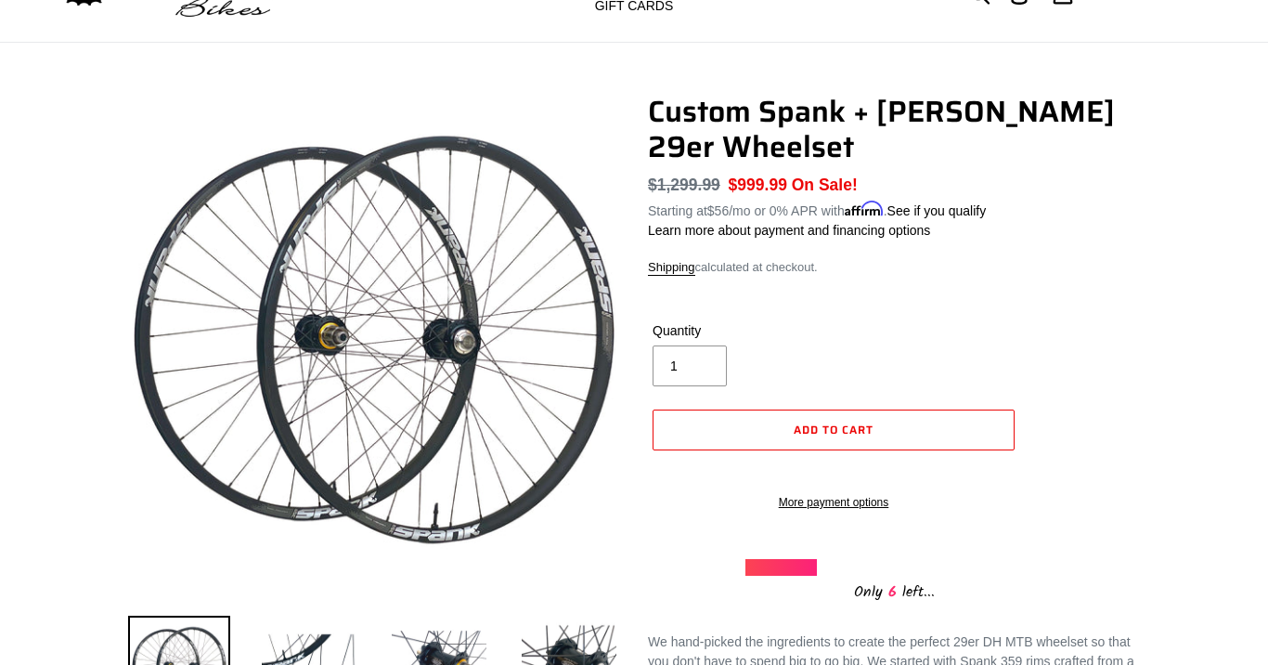
scroll to position [91, 0]
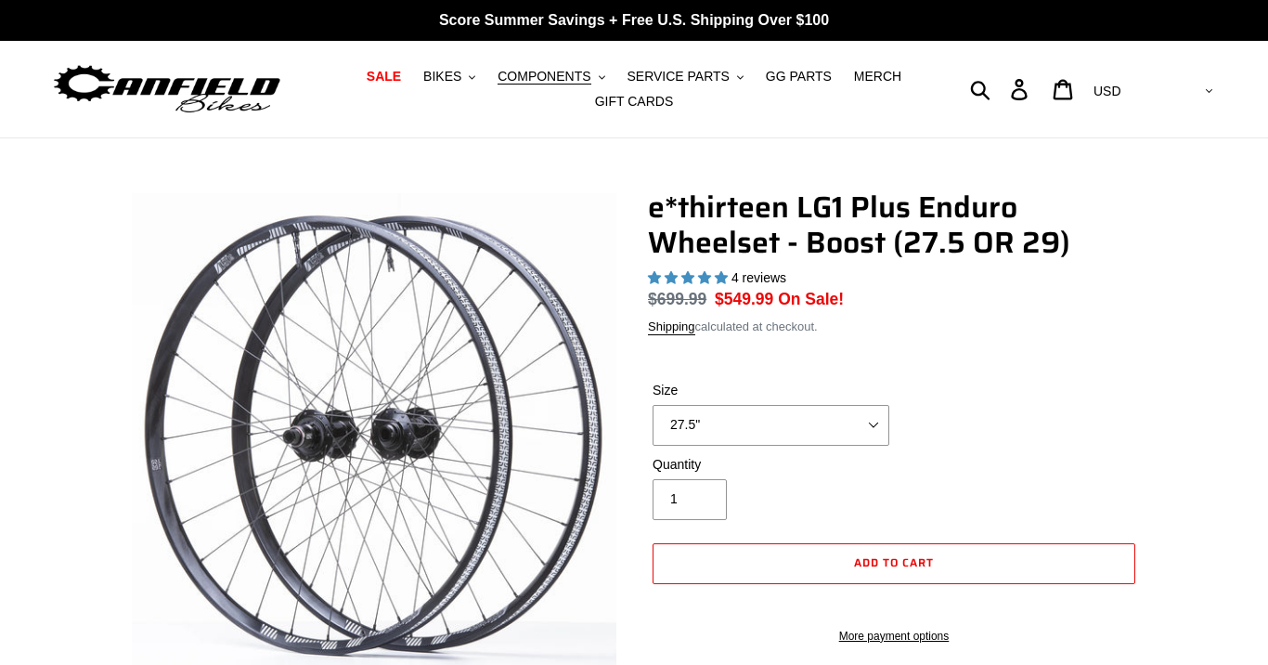
select select "highest-rating"
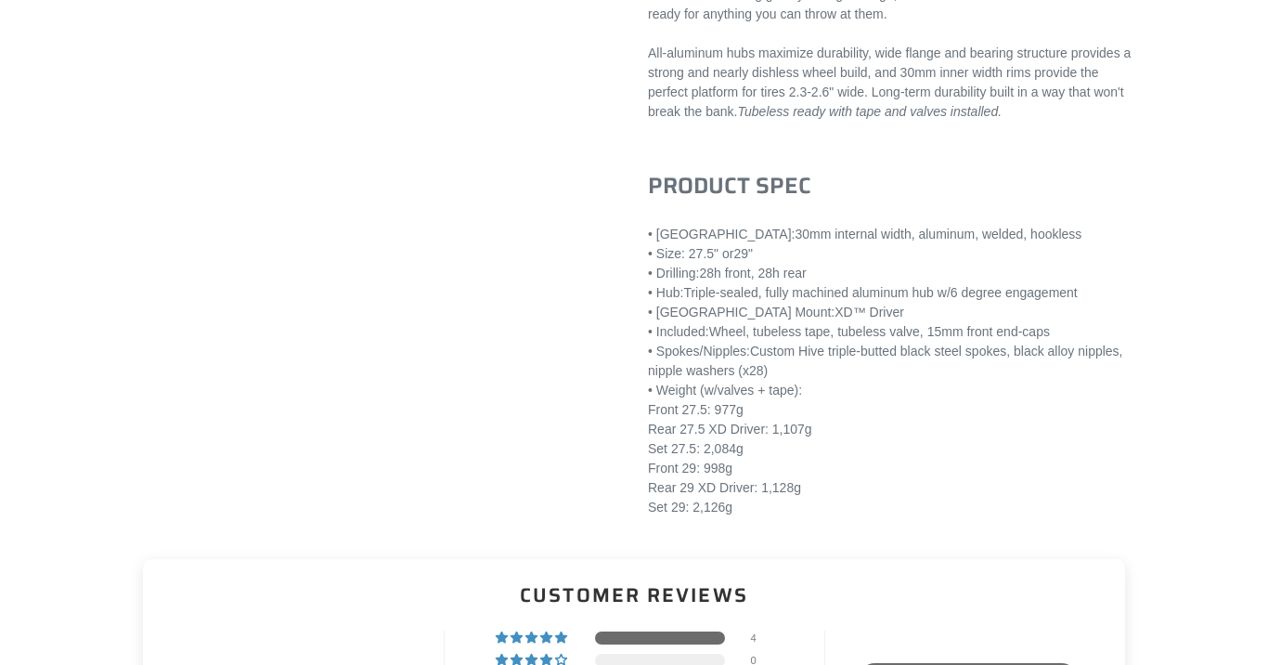
scroll to position [727, 0]
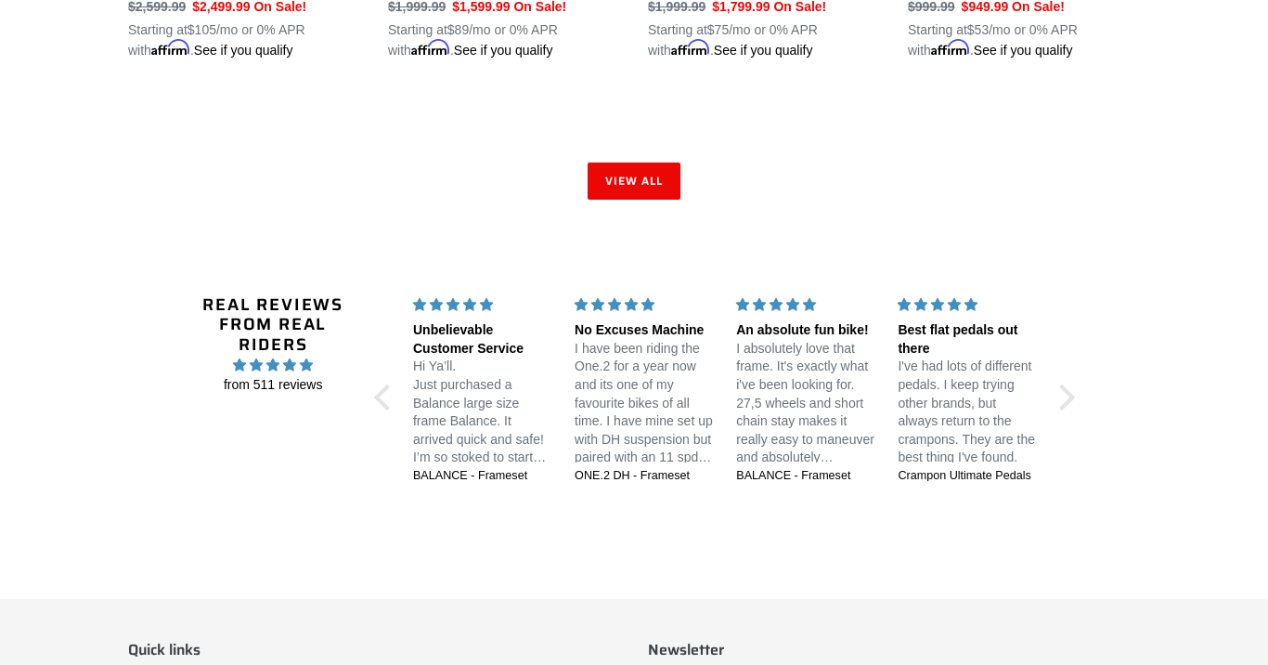
scroll to position [3146, 0]
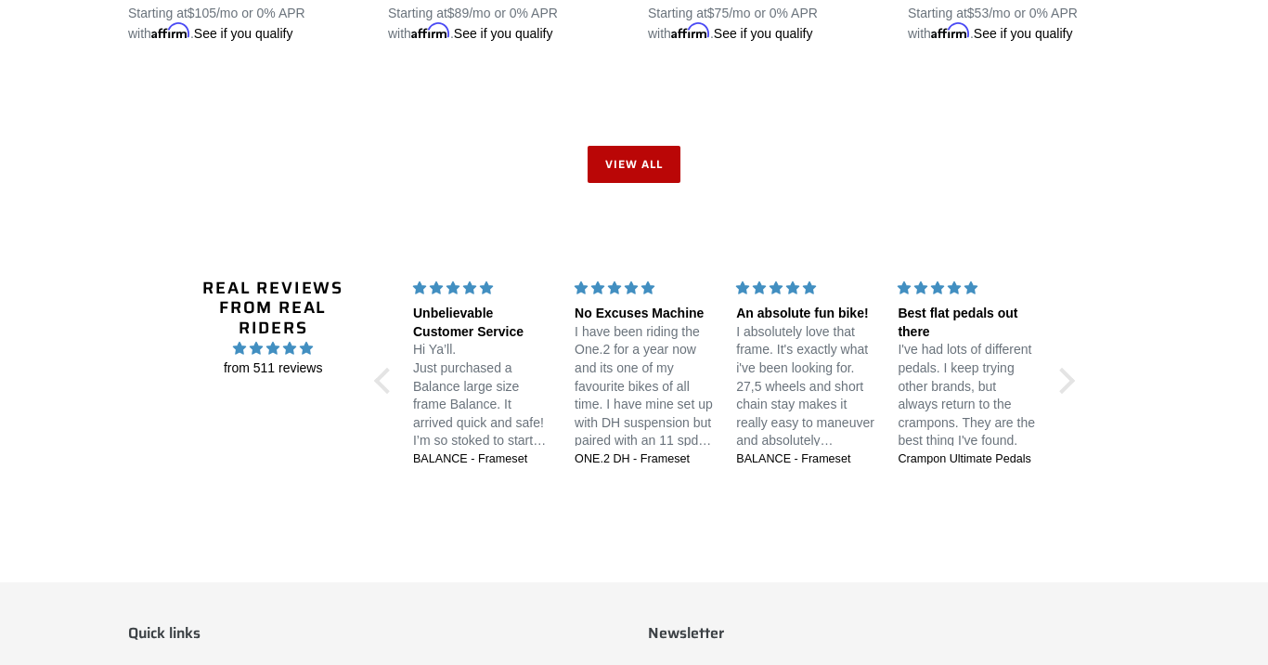
click at [637, 154] on link "View all" at bounding box center [634, 164] width 93 height 37
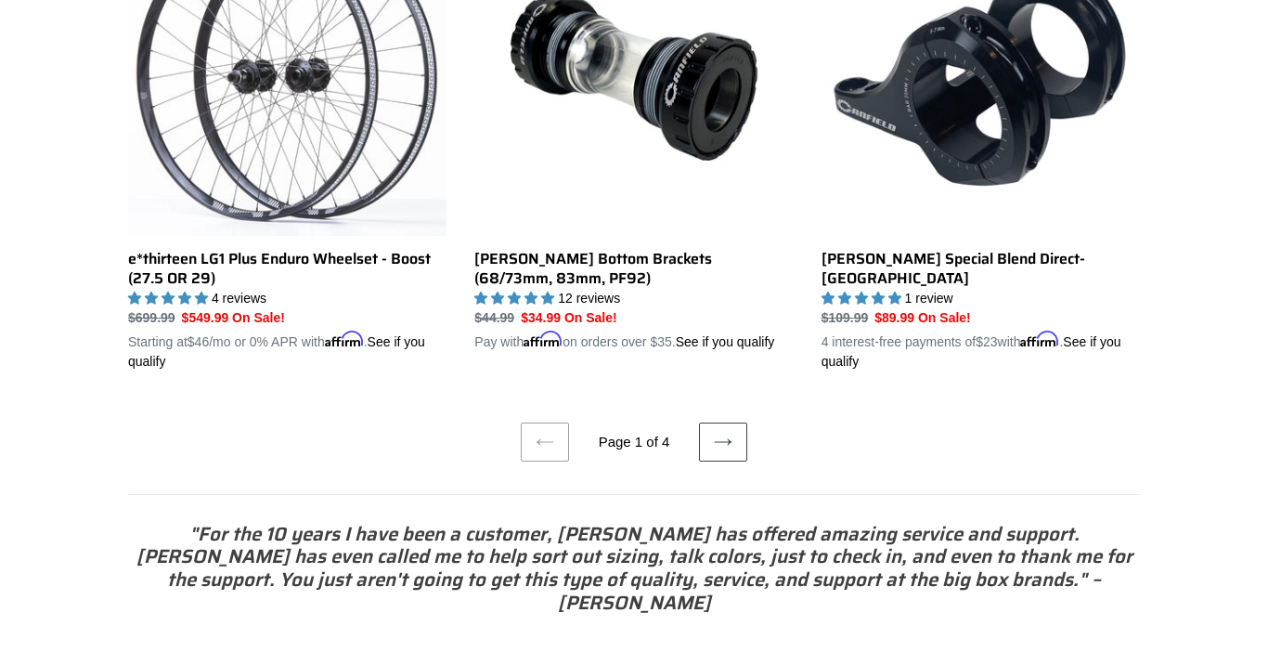
scroll to position [3911, 0]
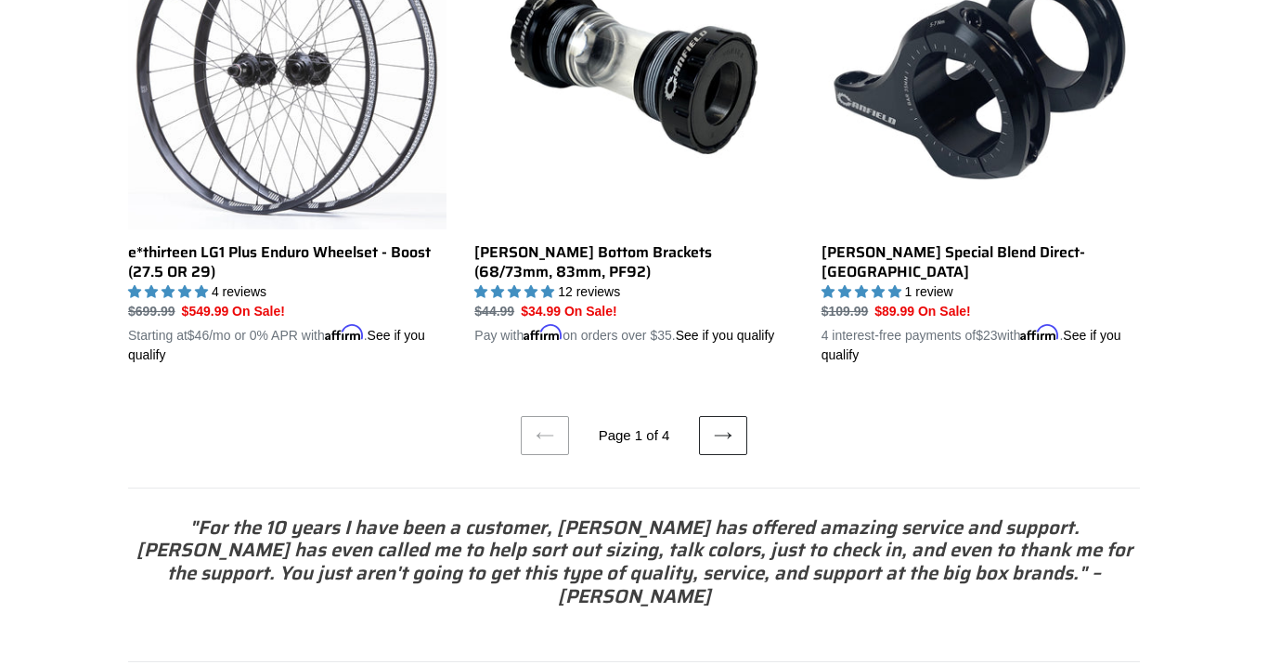
click at [728, 426] on icon at bounding box center [723, 435] width 19 height 19
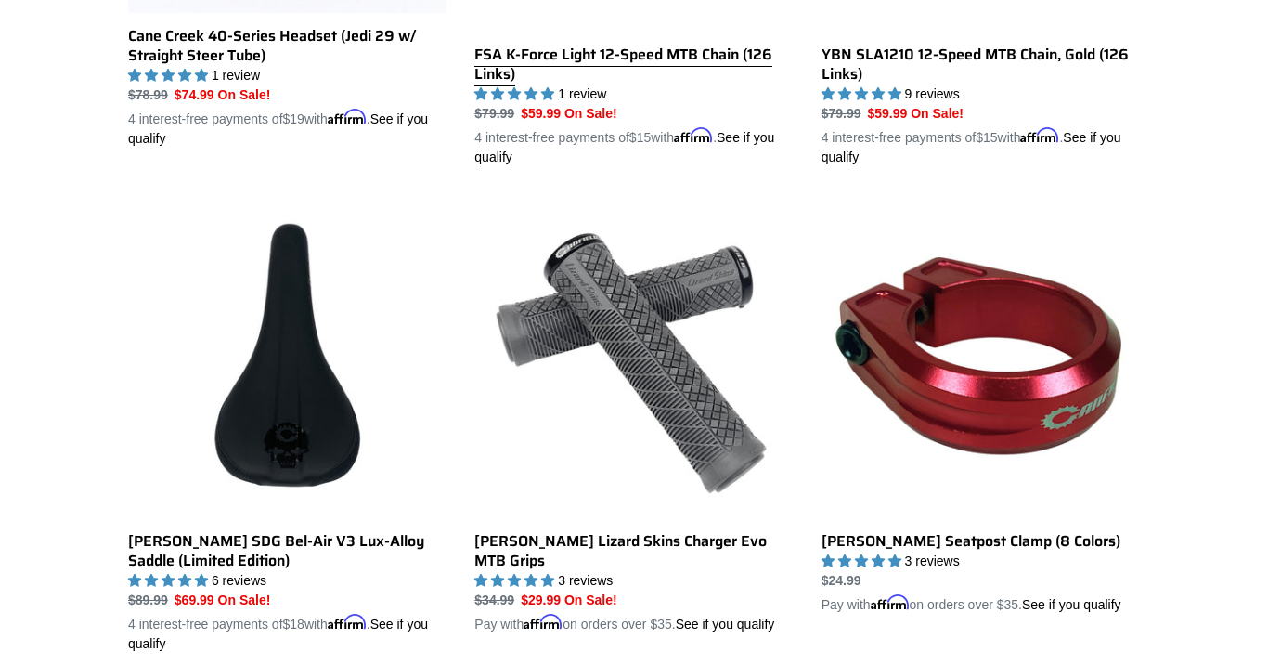
scroll to position [1330, 0]
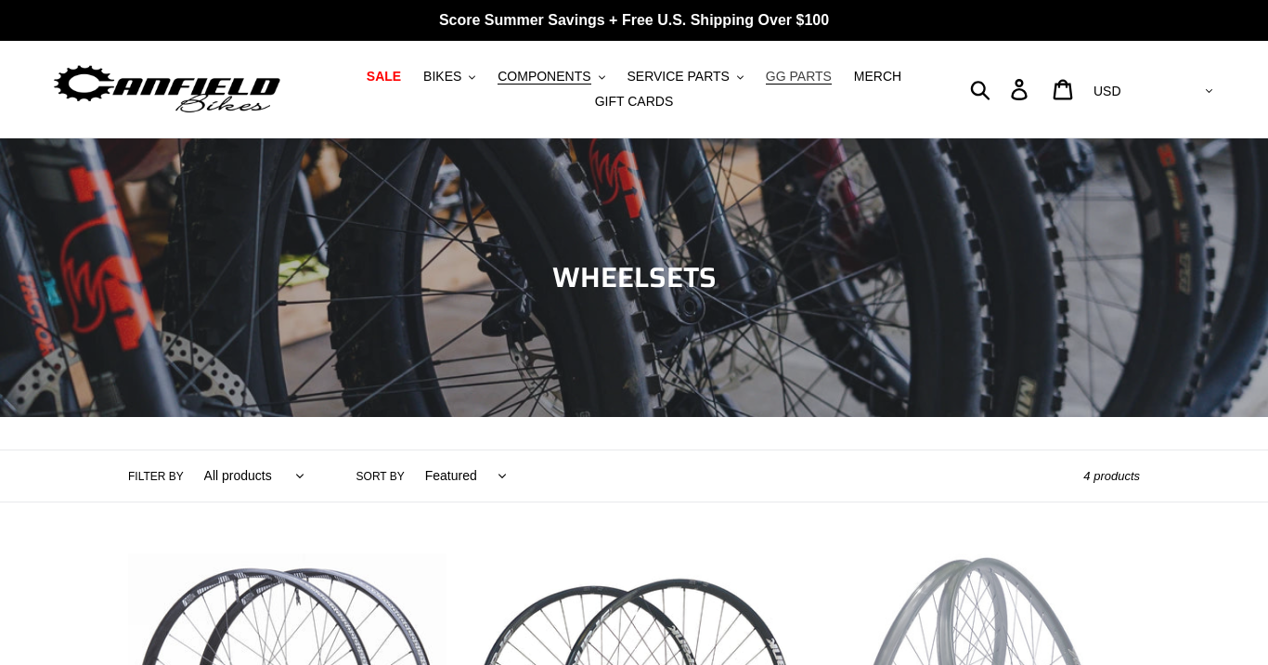
click at [796, 77] on span "GG PARTS" at bounding box center [799, 77] width 66 height 16
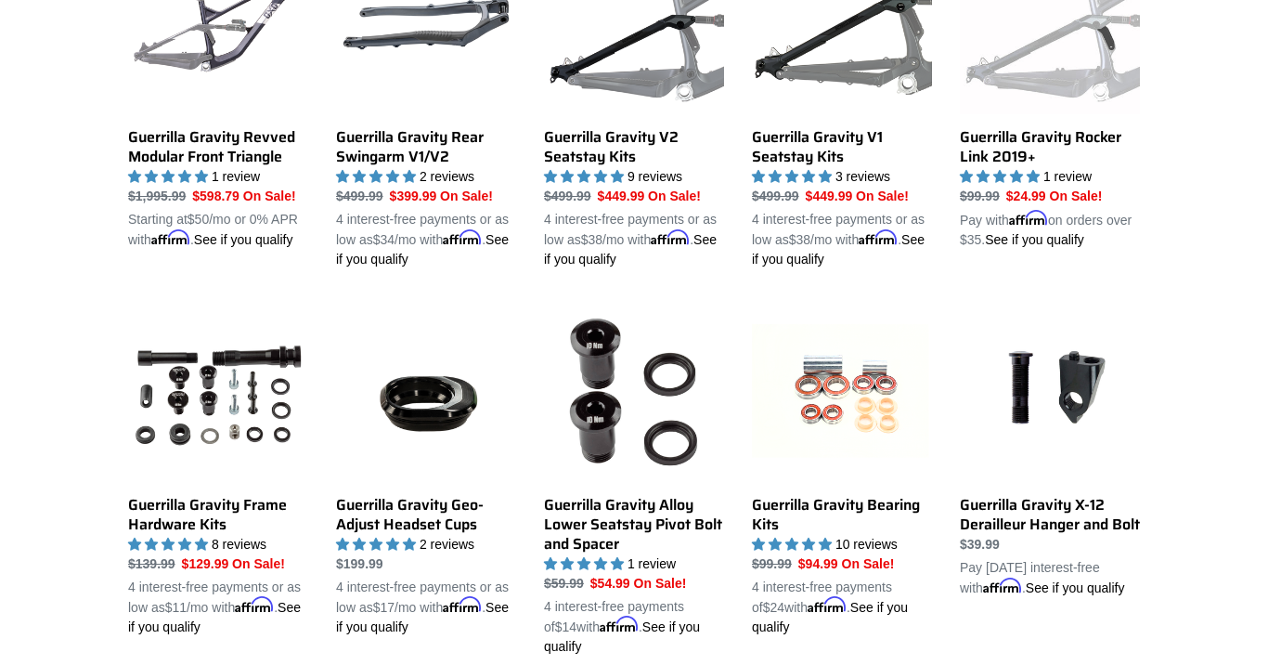
scroll to position [787, 0]
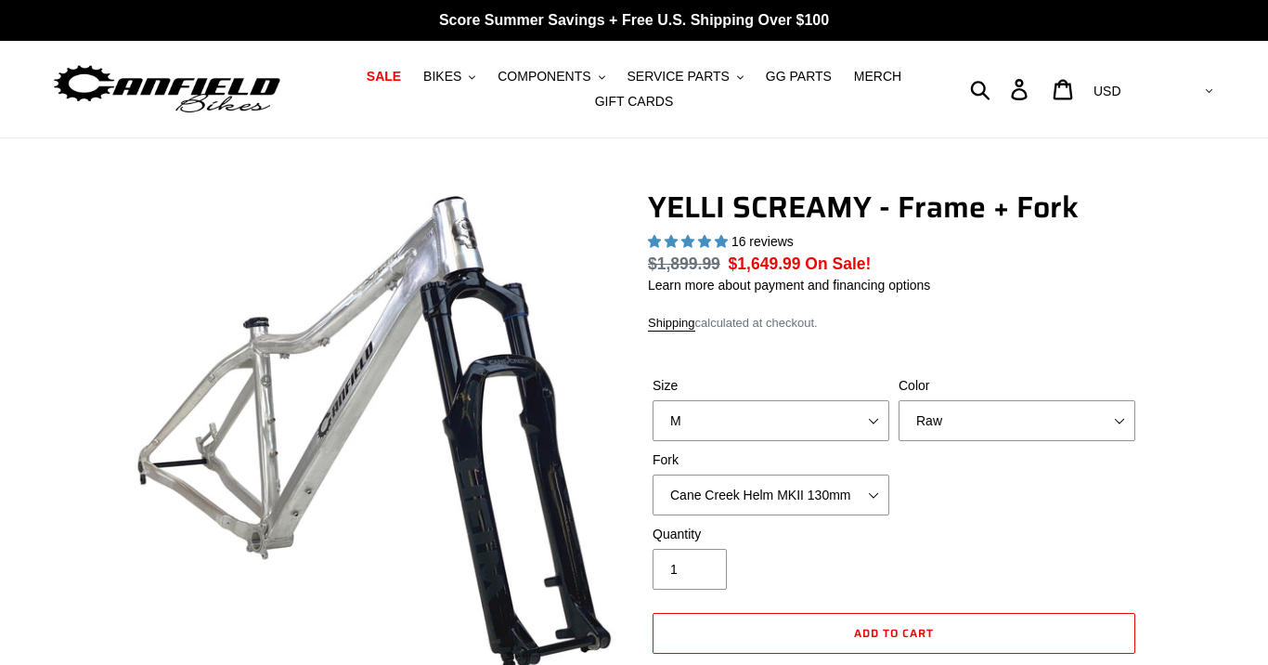
select select "highest-rating"
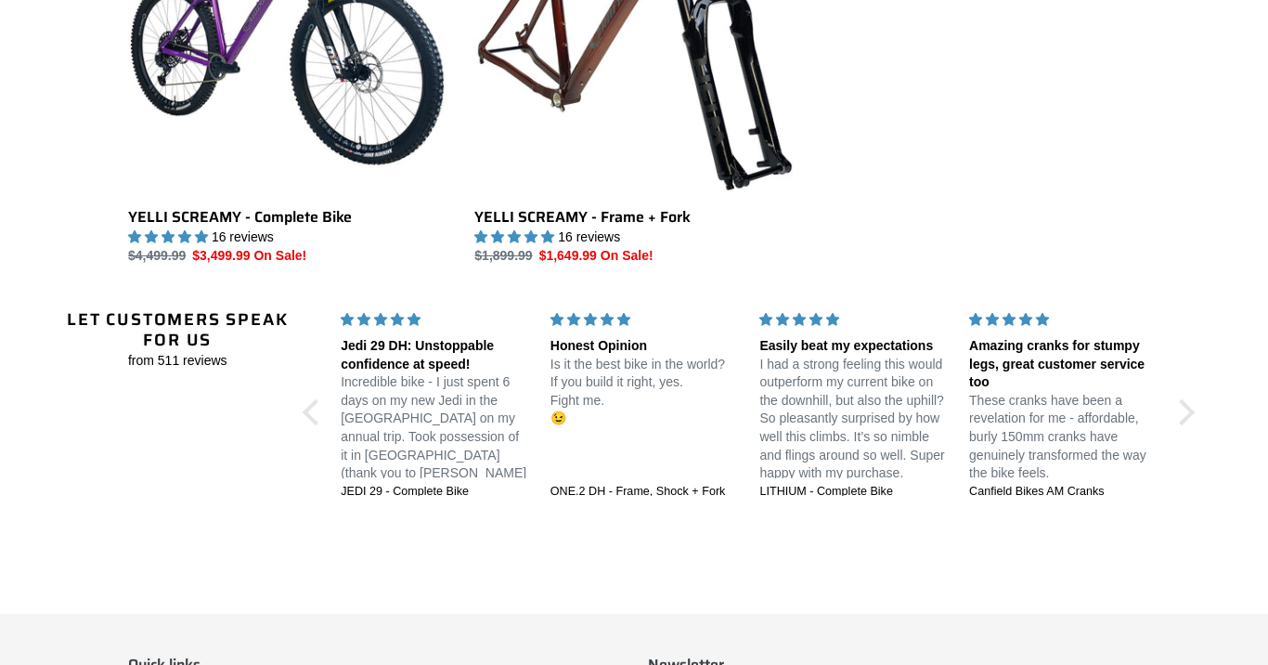
scroll to position [3217, 0]
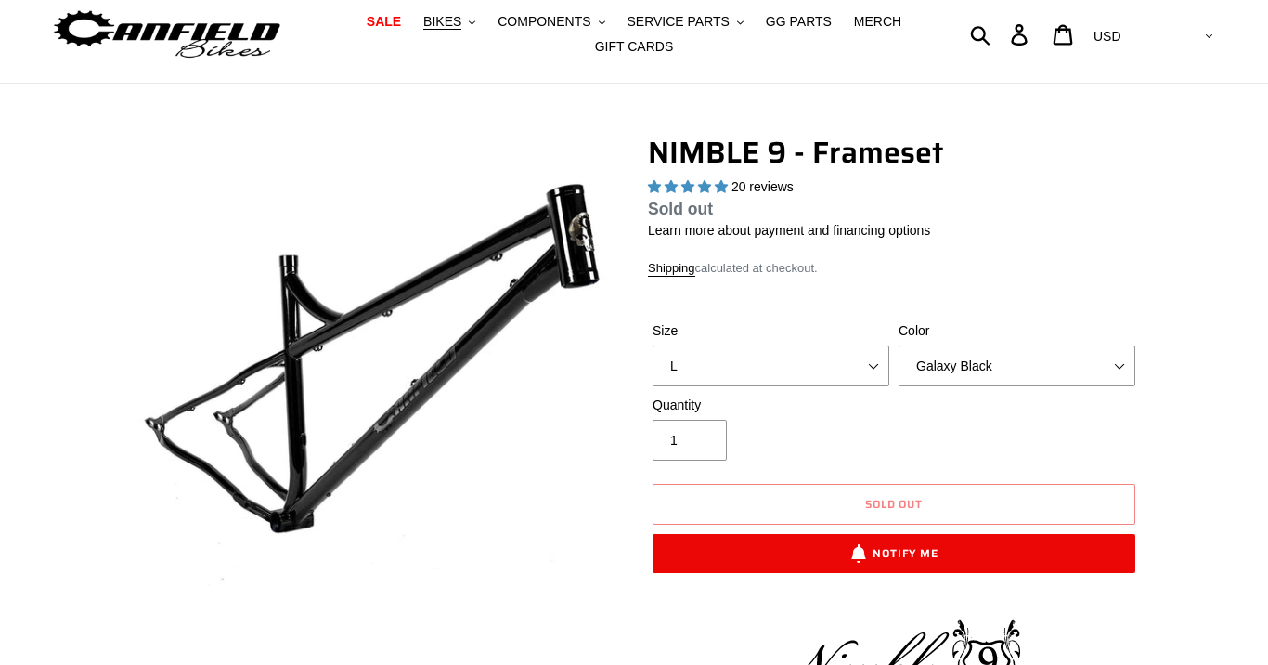
scroll to position [55, 0]
select select "highest-rating"
